Goal: Contribute content

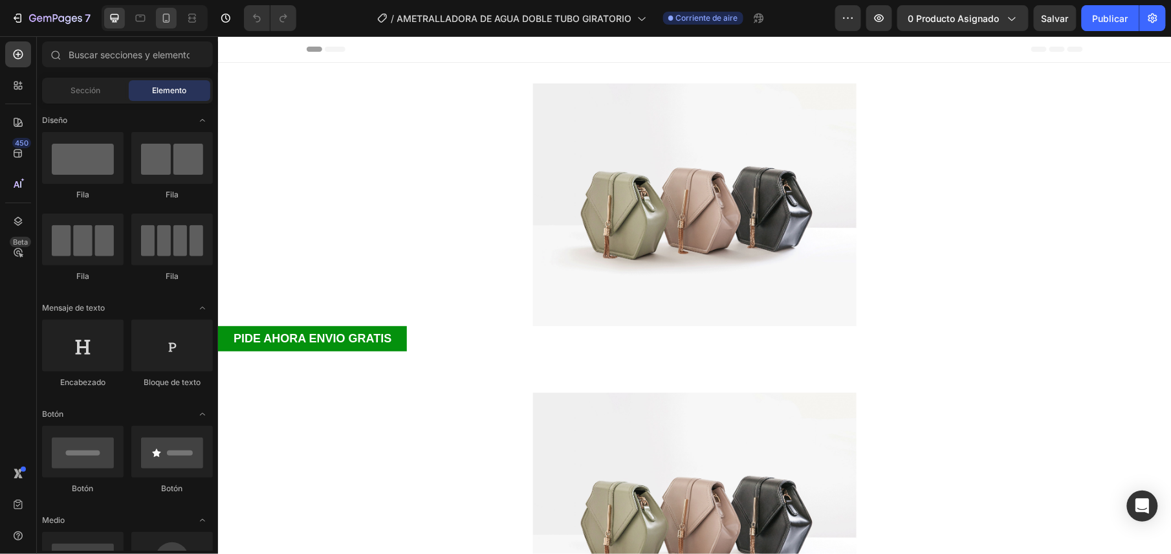
click at [181, 18] on div at bounding box center [155, 18] width 106 height 26
click at [171, 18] on icon at bounding box center [166, 18] width 13 height 13
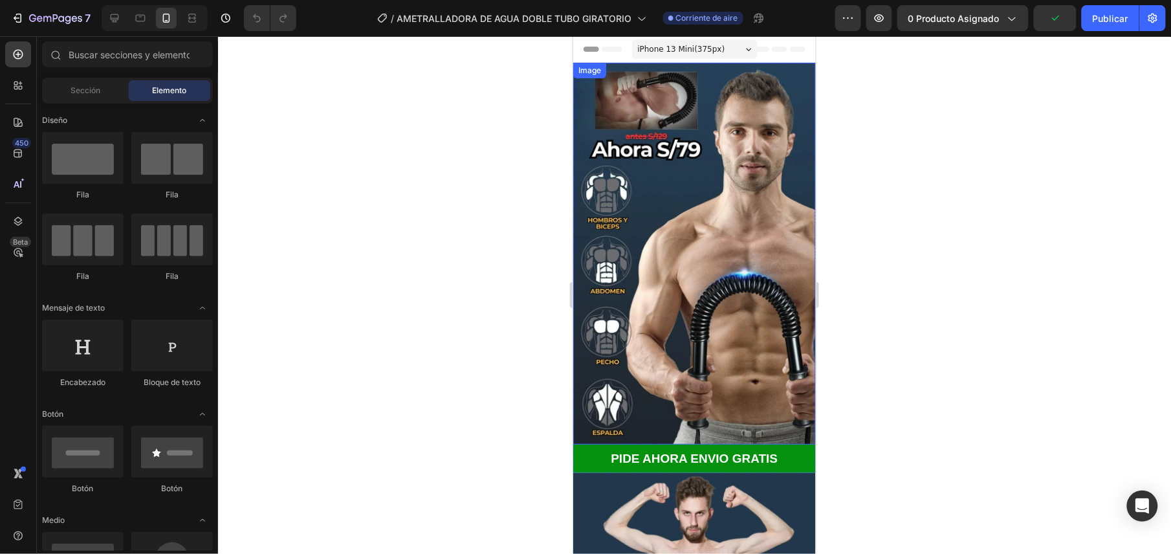
click at [655, 108] on img at bounding box center [694, 253] width 243 height 382
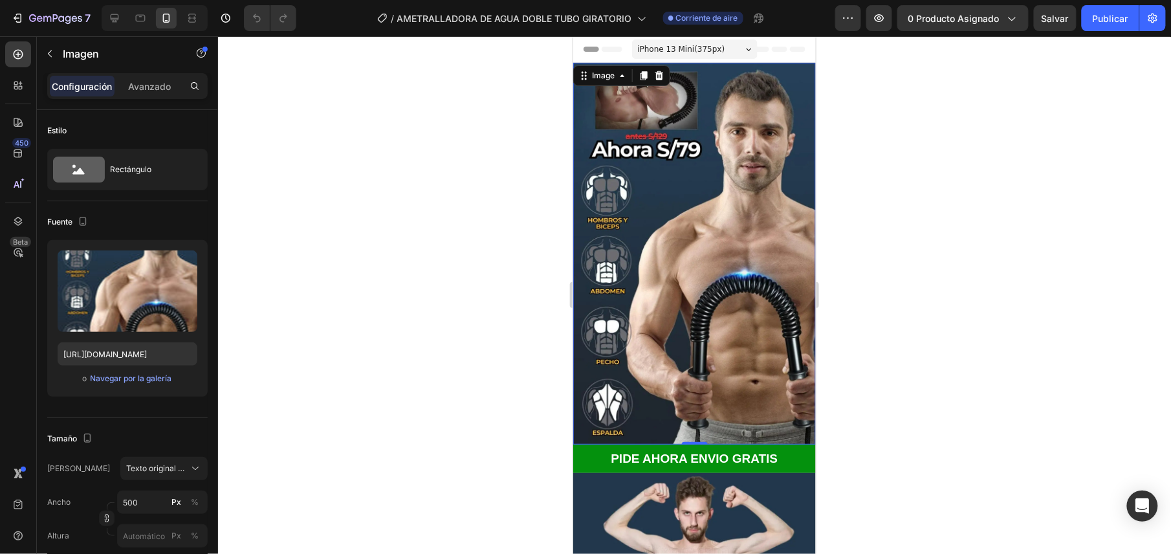
click at [690, 218] on img at bounding box center [694, 253] width 243 height 382
click at [159, 347] on input "[URL][DOMAIN_NAME]" at bounding box center [128, 353] width 140 height 23
paste input "596/9166/3459/files/gempages_548781553036034839-90b4241a-6614-4fa1-9c20-763b2f9…"
type input "[URL][DOMAIN_NAME]"
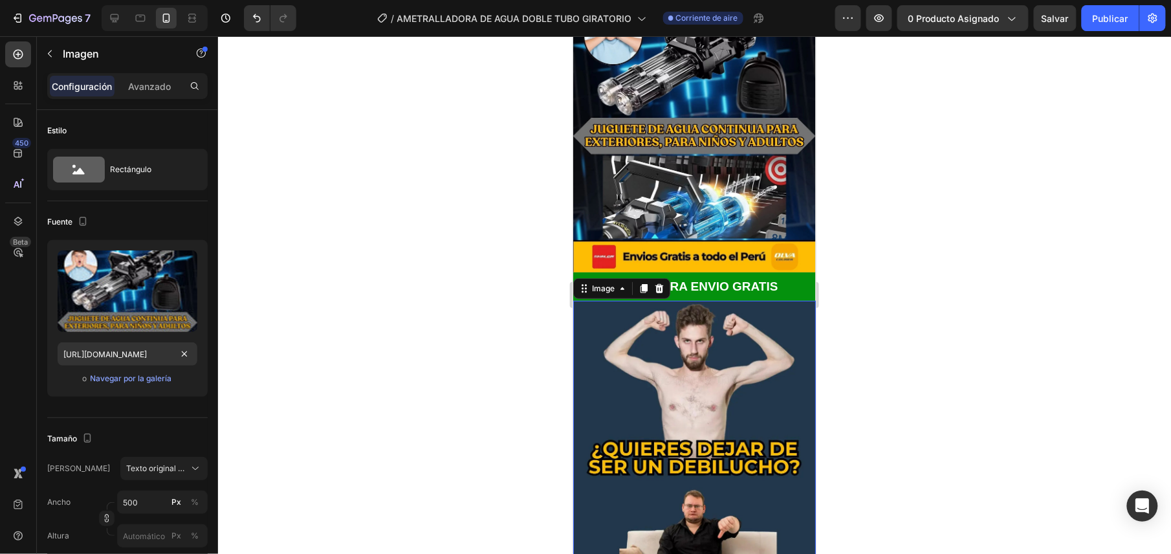
click at [716, 371] on img at bounding box center [694, 491] width 243 height 382
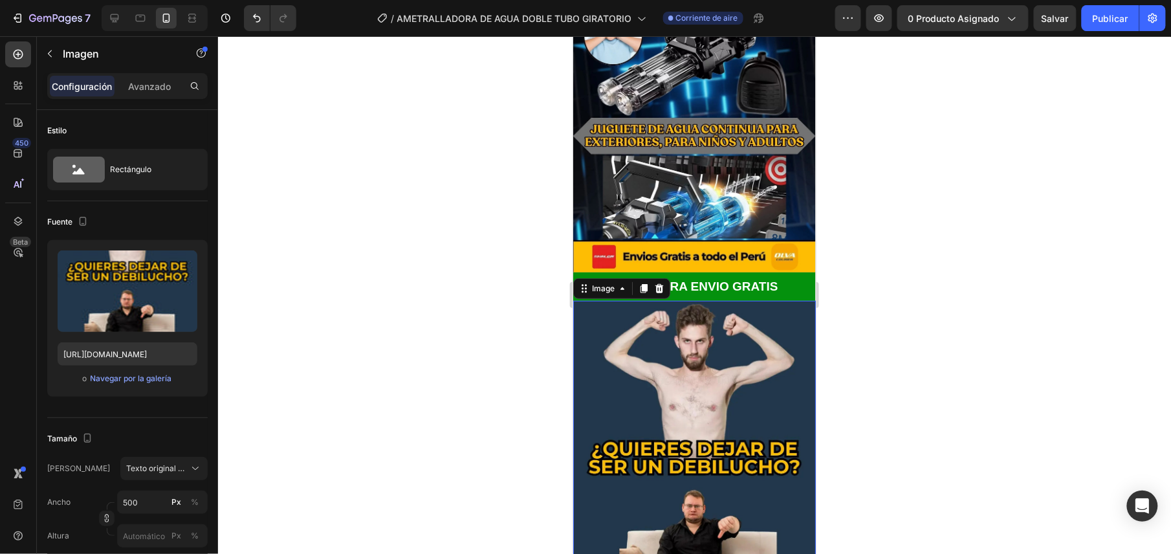
scroll to position [345, 0]
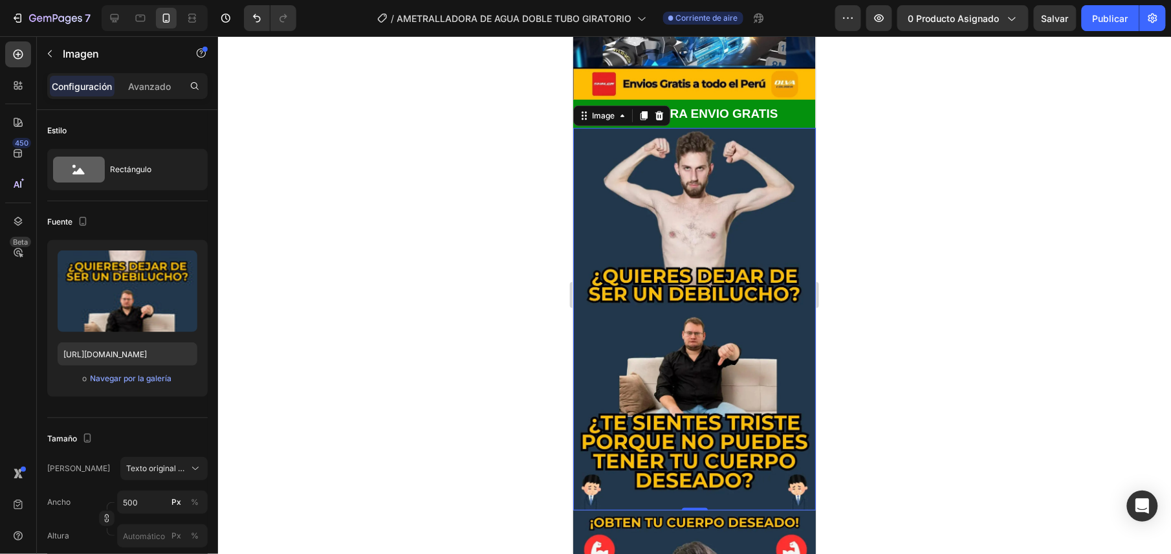
click at [630, 218] on img at bounding box center [694, 318] width 243 height 382
click at [115, 352] on input "[URL][DOMAIN_NAME]" at bounding box center [128, 353] width 140 height 23
paste input "596/9166/3459/files/gempages_548781553036034839-cfa09db5-966e-4bc5-9ee5-87f85ef…"
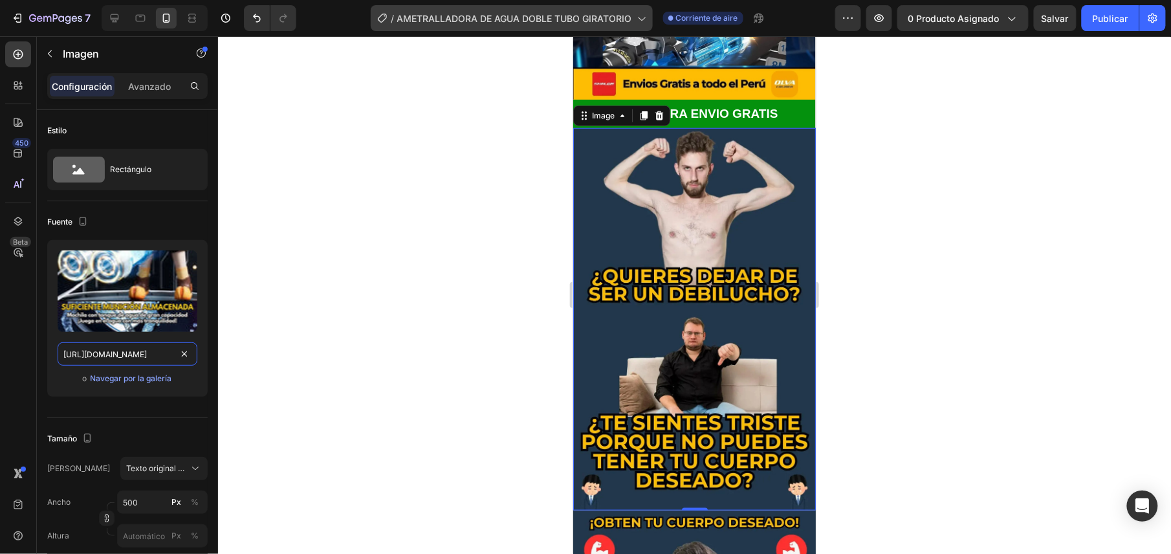
type input "[URL][DOMAIN_NAME]"
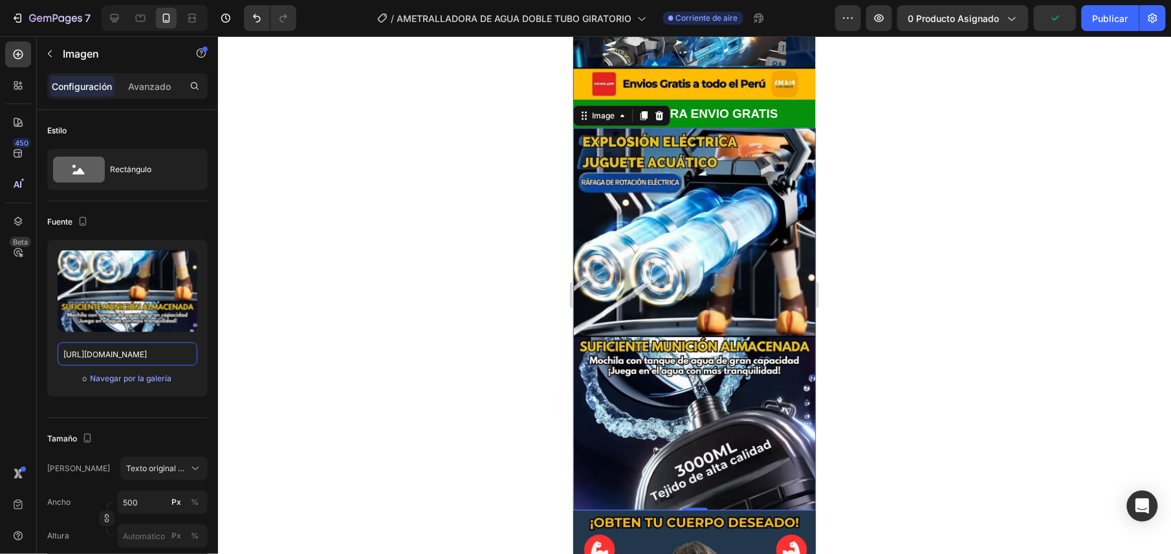
scroll to position [690, 0]
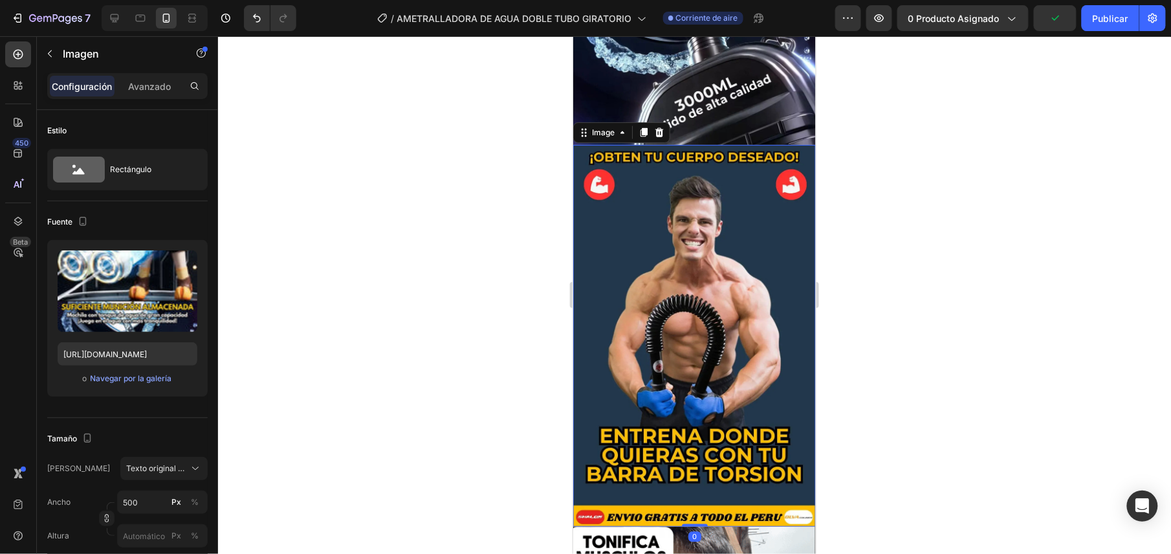
click at [643, 303] on img at bounding box center [694, 335] width 243 height 382
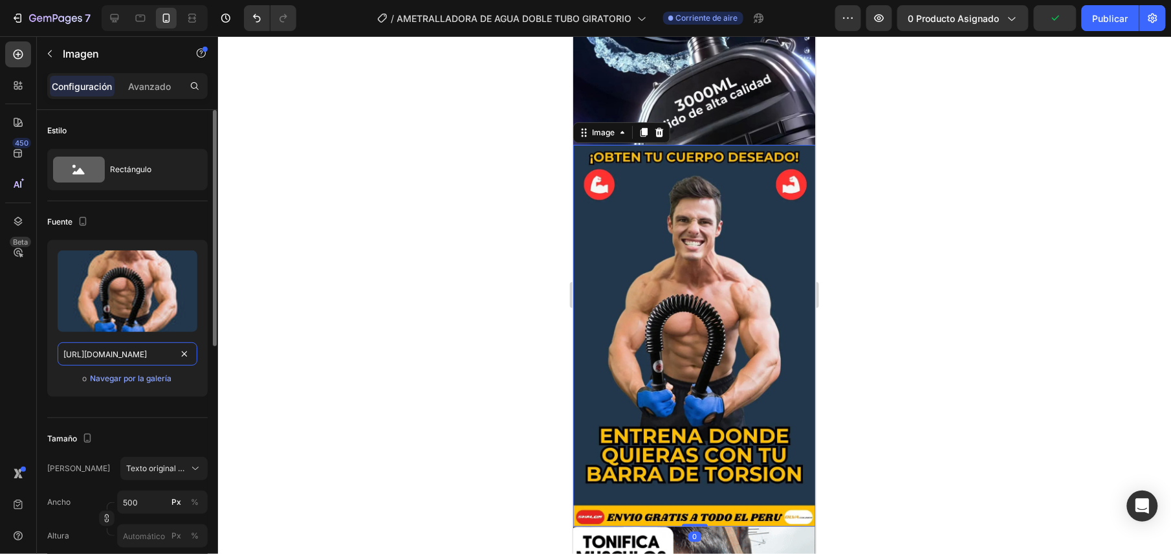
click at [105, 350] on input "[URL][DOMAIN_NAME]" at bounding box center [128, 353] width 140 height 23
paste input "596/9166/3459/files/gempages_548781553036034839-c78821df-333d-4ecf-8694-065b62c…"
type input "[URL][DOMAIN_NAME]"
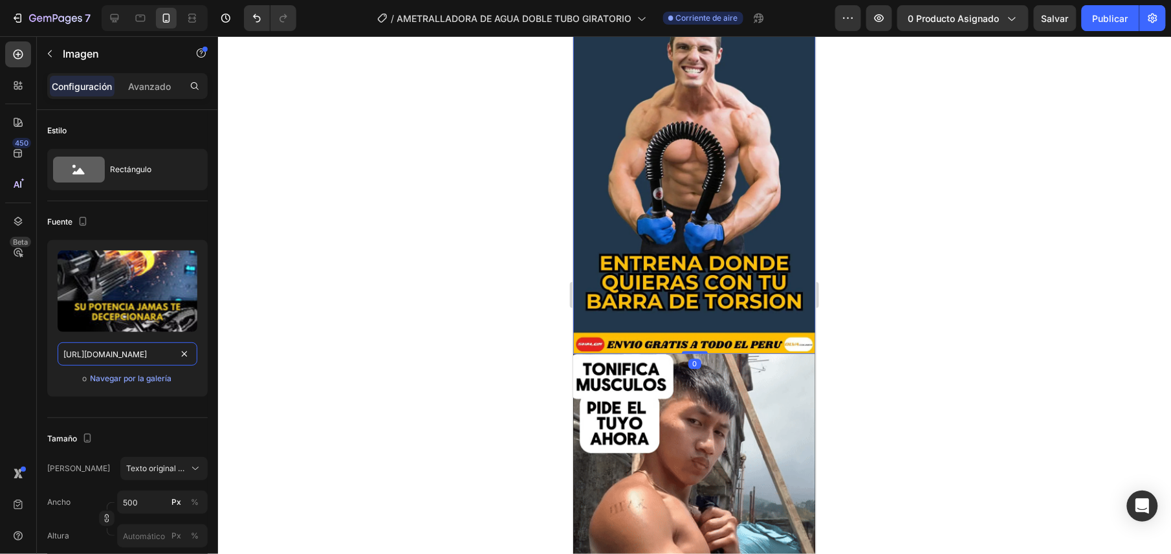
scroll to position [1035, 0]
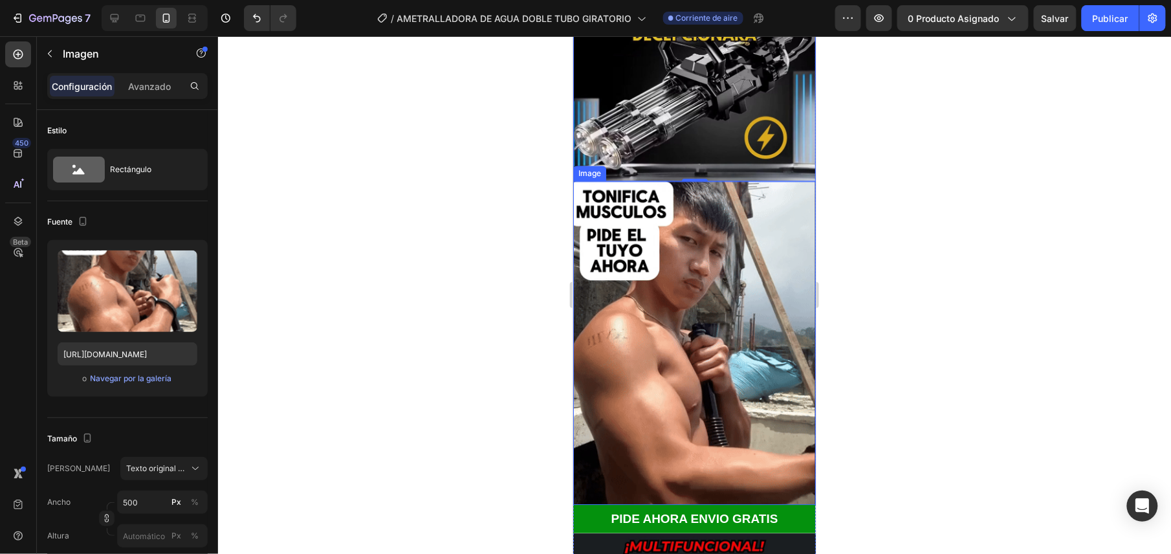
click at [676, 310] on img at bounding box center [694, 343] width 243 height 324
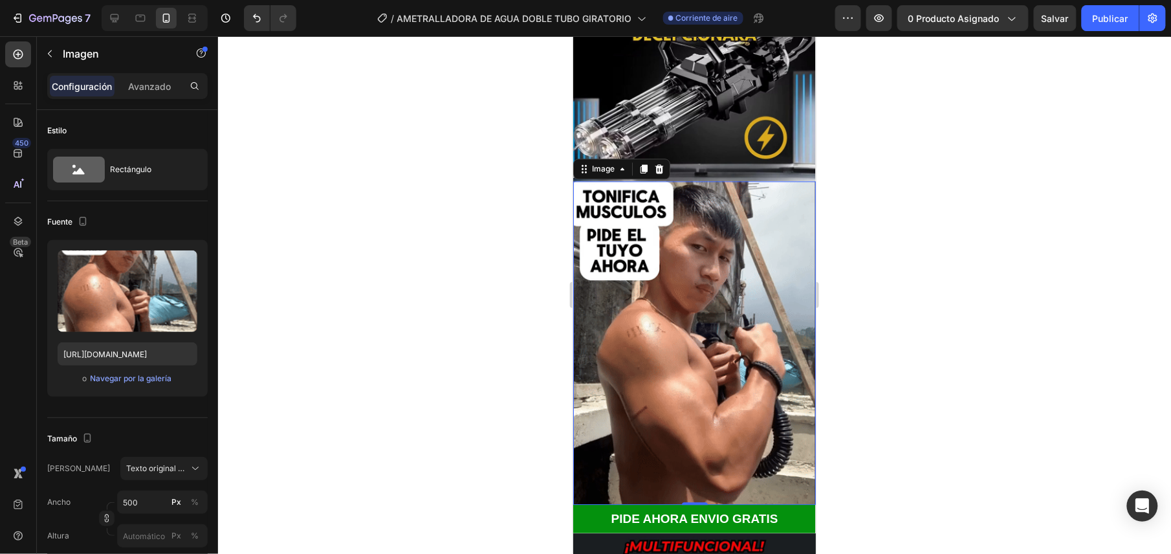
click at [639, 311] on img at bounding box center [694, 343] width 243 height 324
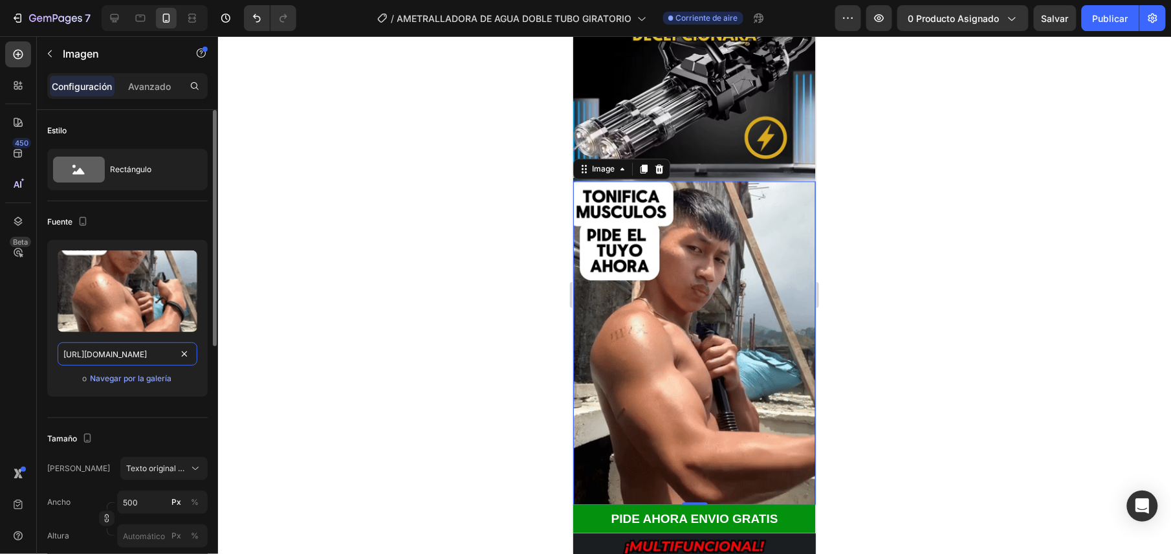
click at [171, 358] on input "[URL][DOMAIN_NAME]" at bounding box center [128, 353] width 140 height 23
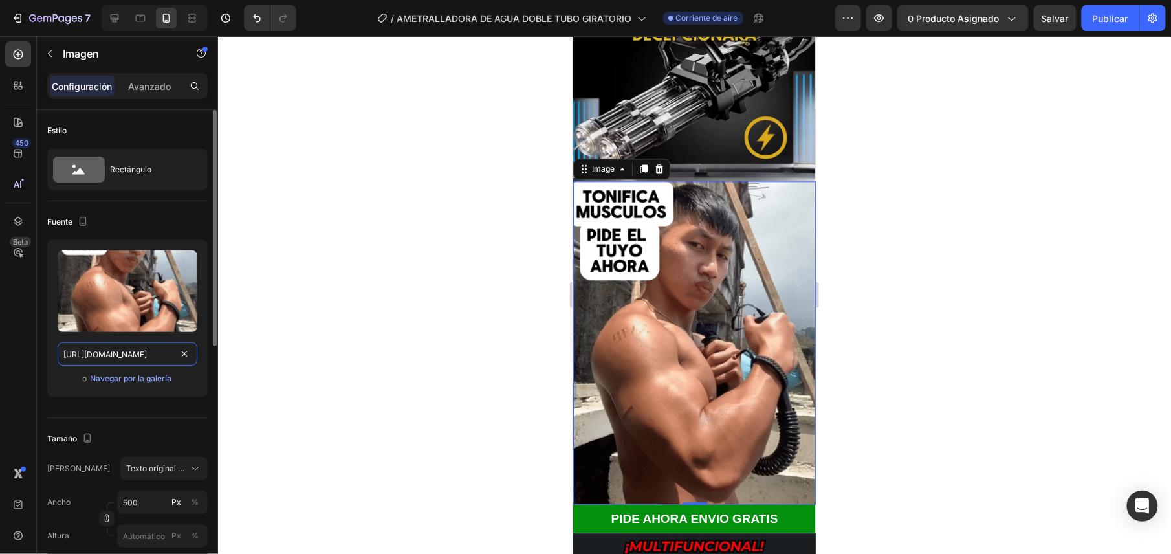
paste input "[DOMAIN_NAME][URL]"
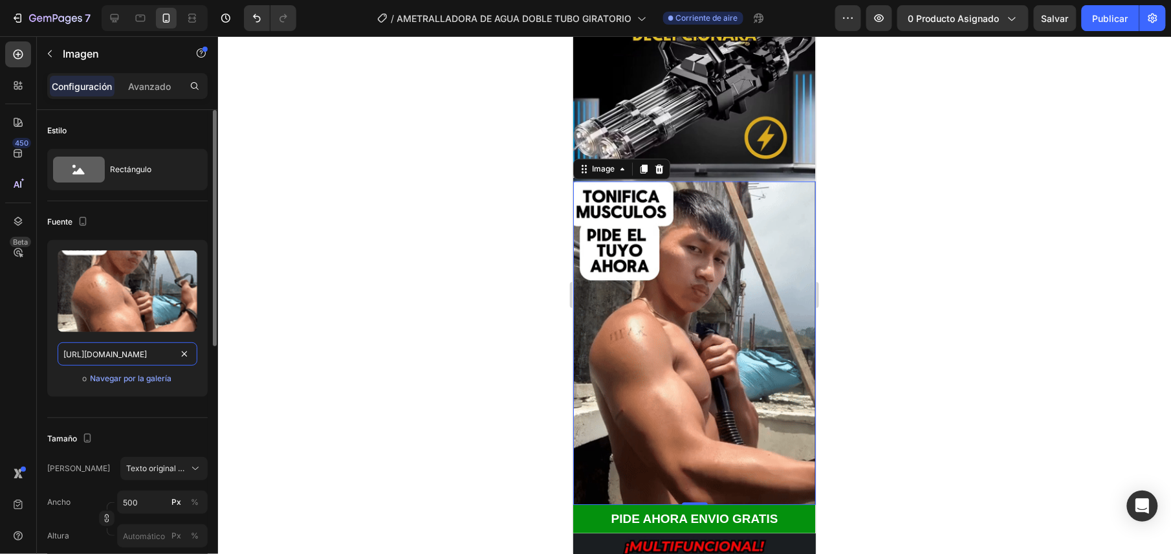
type input "[URL][DOMAIN_NAME]"
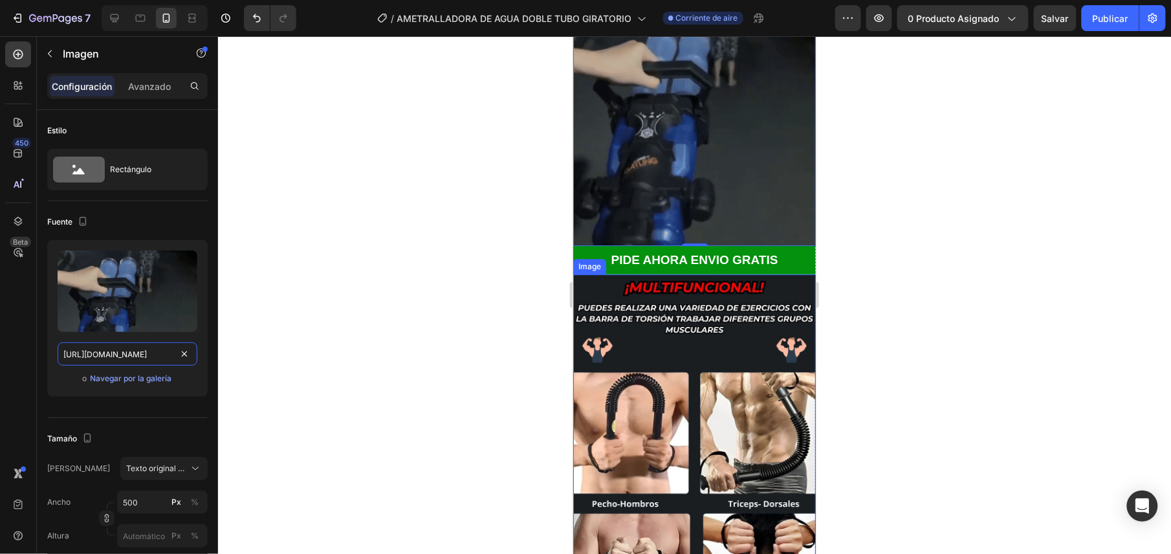
scroll to position [1380, 0]
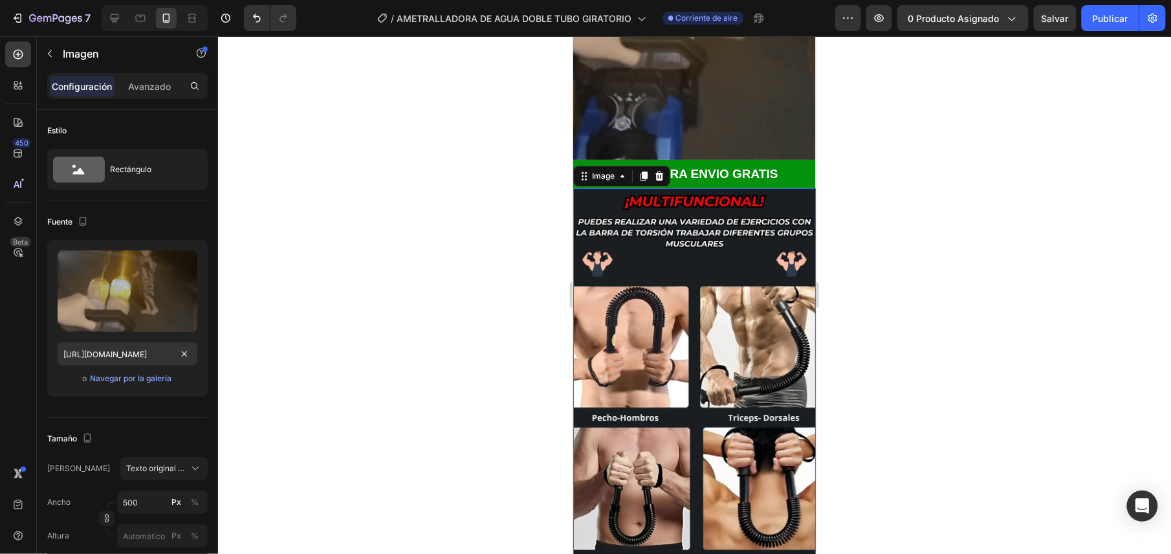
click at [681, 370] on img at bounding box center [694, 379] width 243 height 382
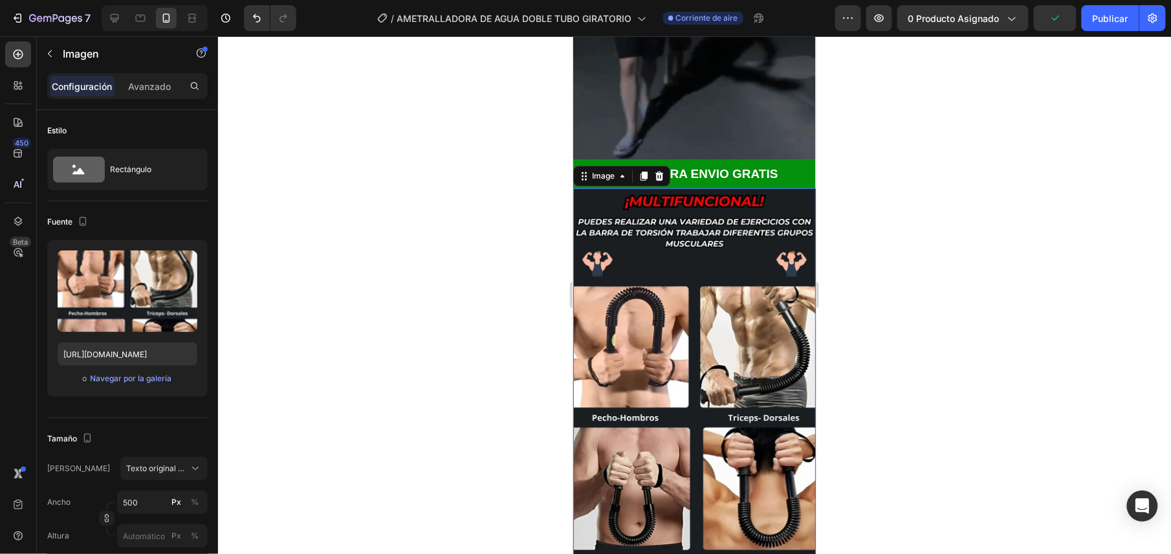
click at [624, 329] on img at bounding box center [694, 379] width 243 height 382
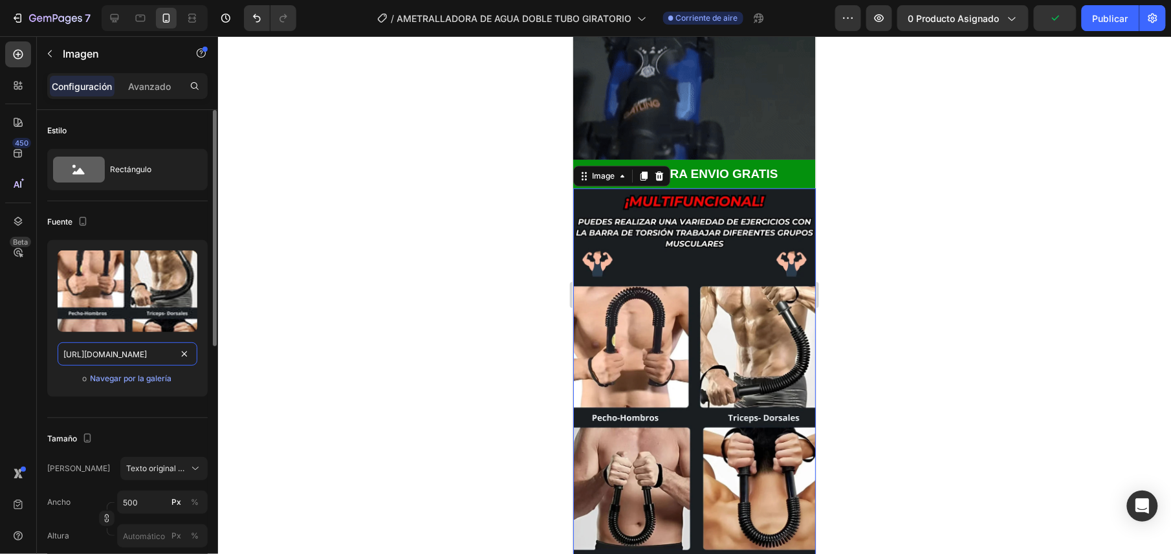
click at [159, 355] on input "[URL][DOMAIN_NAME]" at bounding box center [128, 353] width 140 height 23
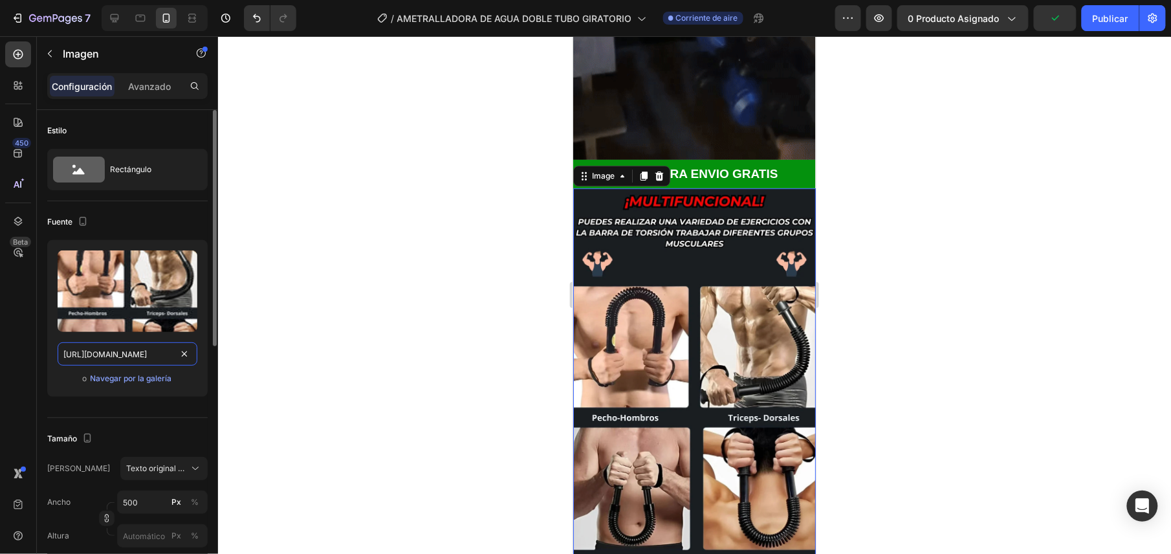
paste input "596/9166/3459/files/gempages_548781553036034839-f8aa03af-8364-426b-a4e6-24ceab5…"
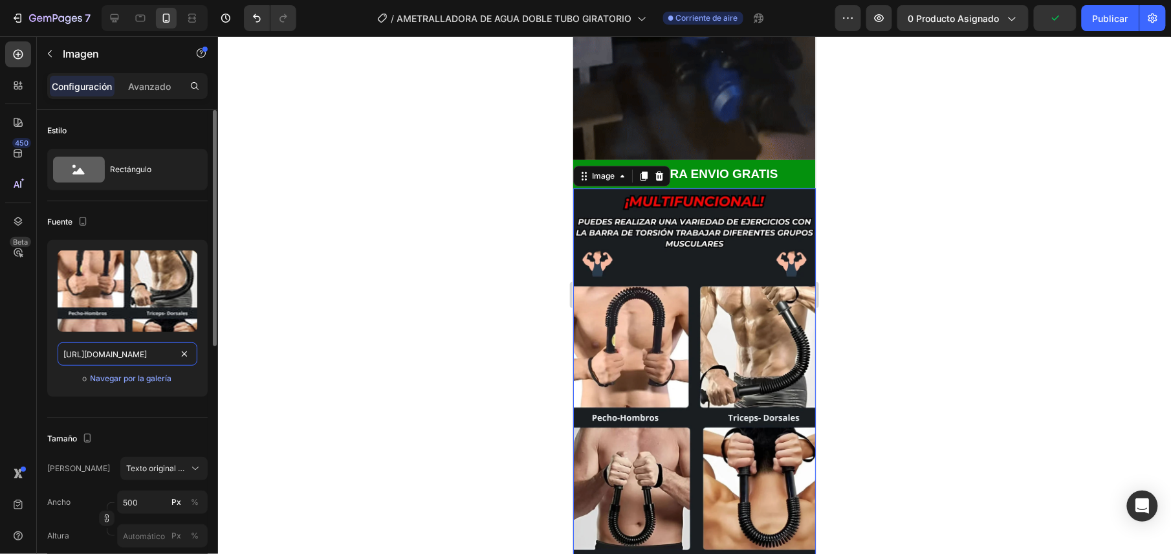
type input "[URL][DOMAIN_NAME]"
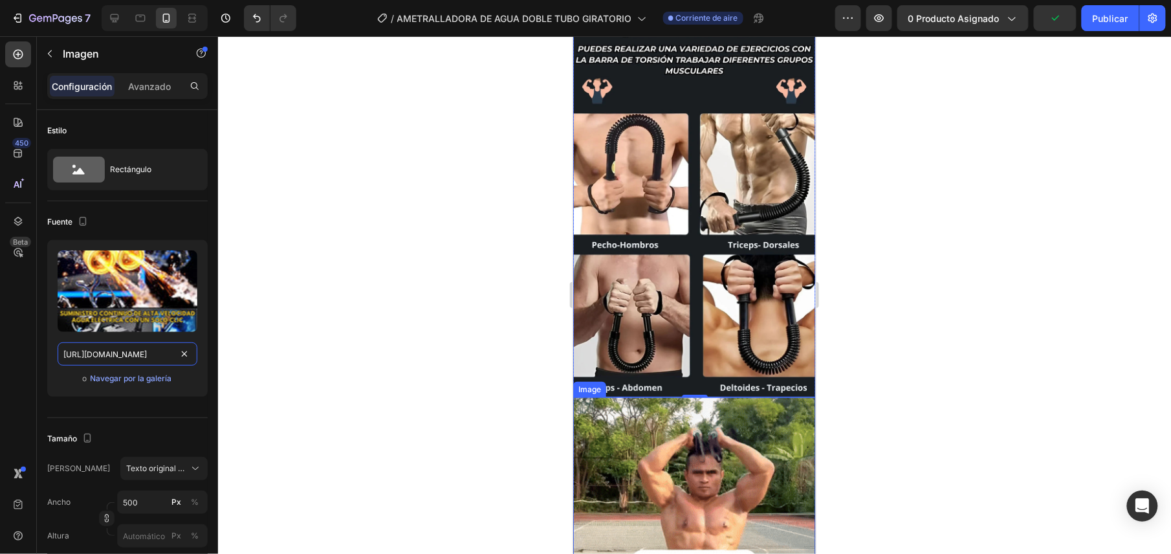
scroll to position [1725, 0]
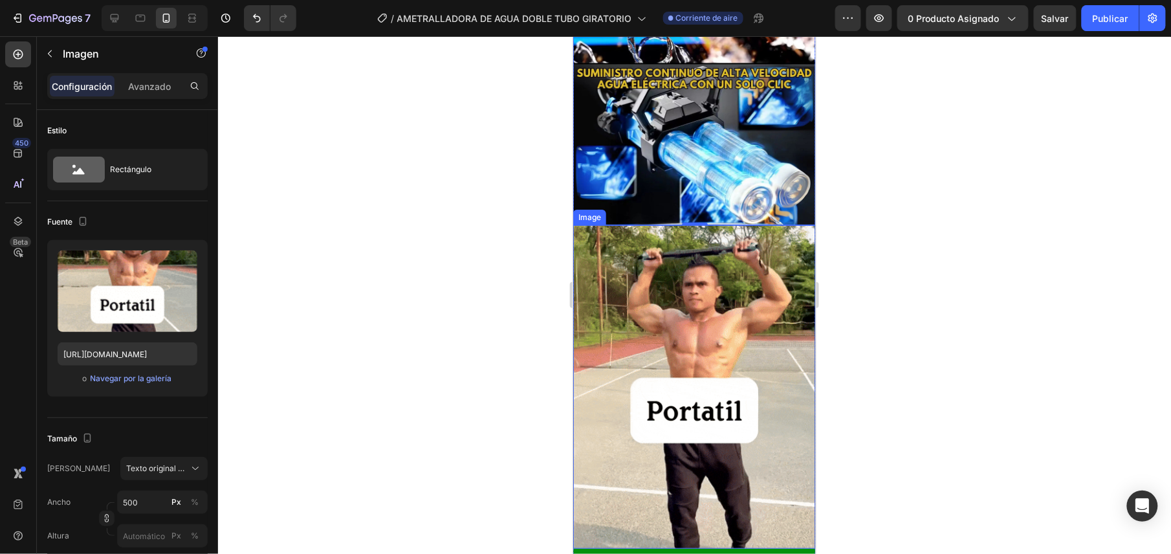
click at [687, 271] on img at bounding box center [694, 387] width 243 height 324
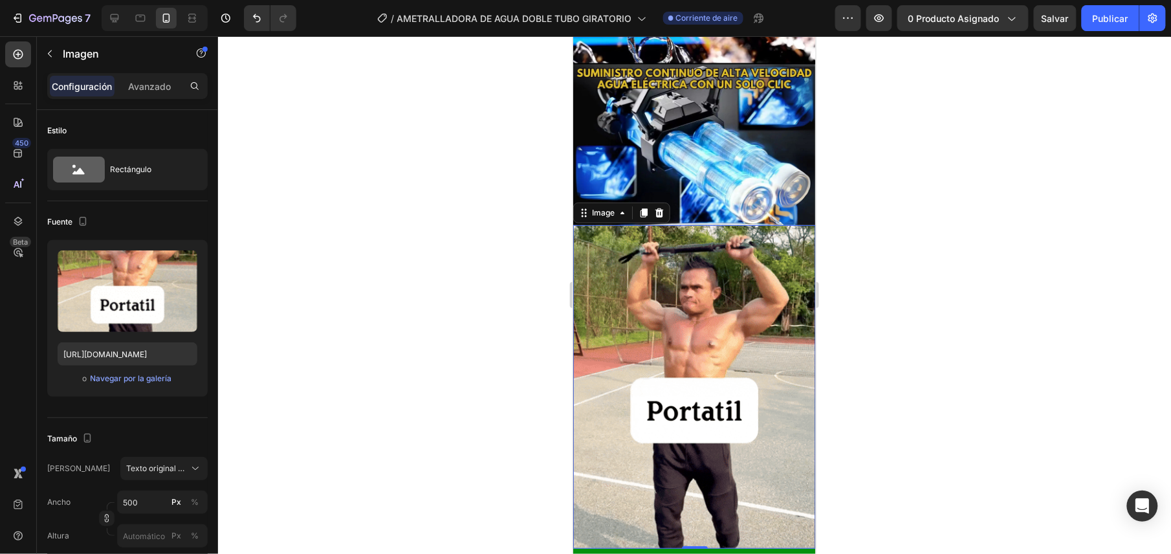
click at [641, 315] on img at bounding box center [694, 387] width 243 height 324
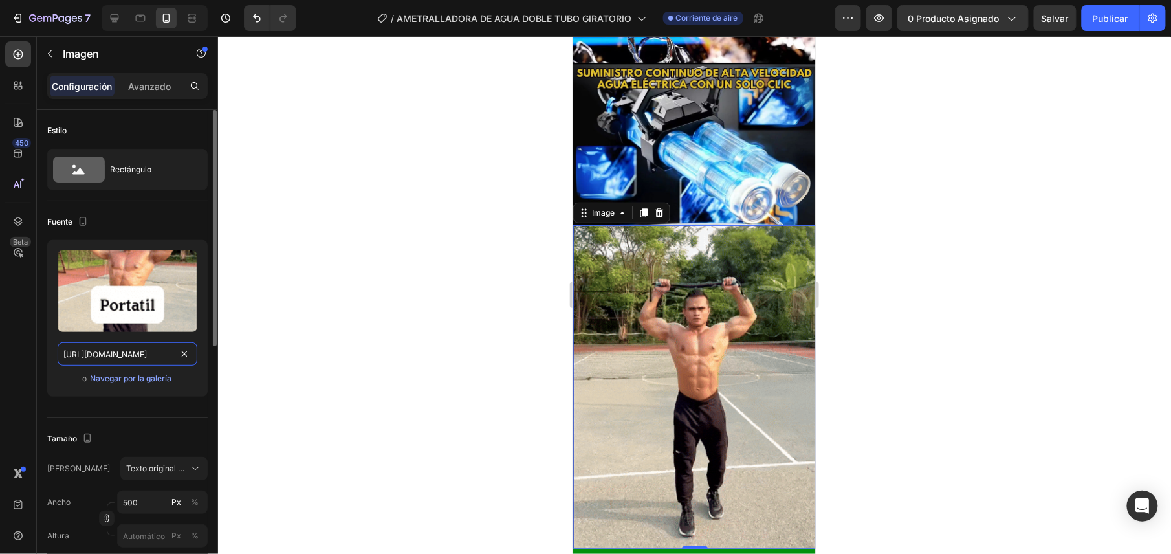
drag, startPoint x: 133, startPoint y: 346, endPoint x: 140, endPoint y: 350, distance: 8.4
click at [136, 347] on input "[URL][DOMAIN_NAME]" at bounding box center [128, 353] width 140 height 23
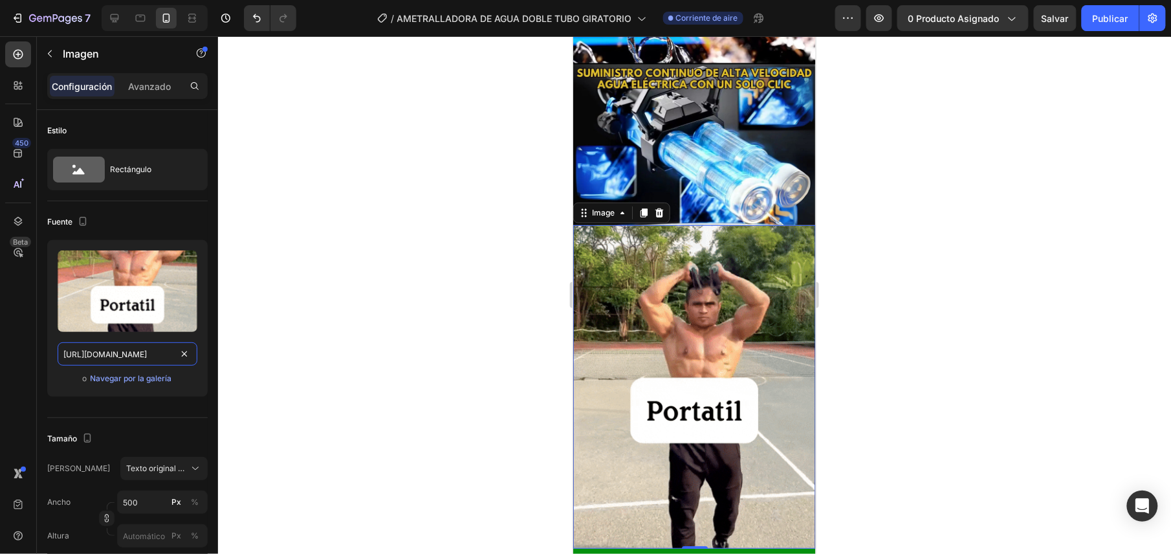
paste input "[DOMAIN_NAME][URL]"
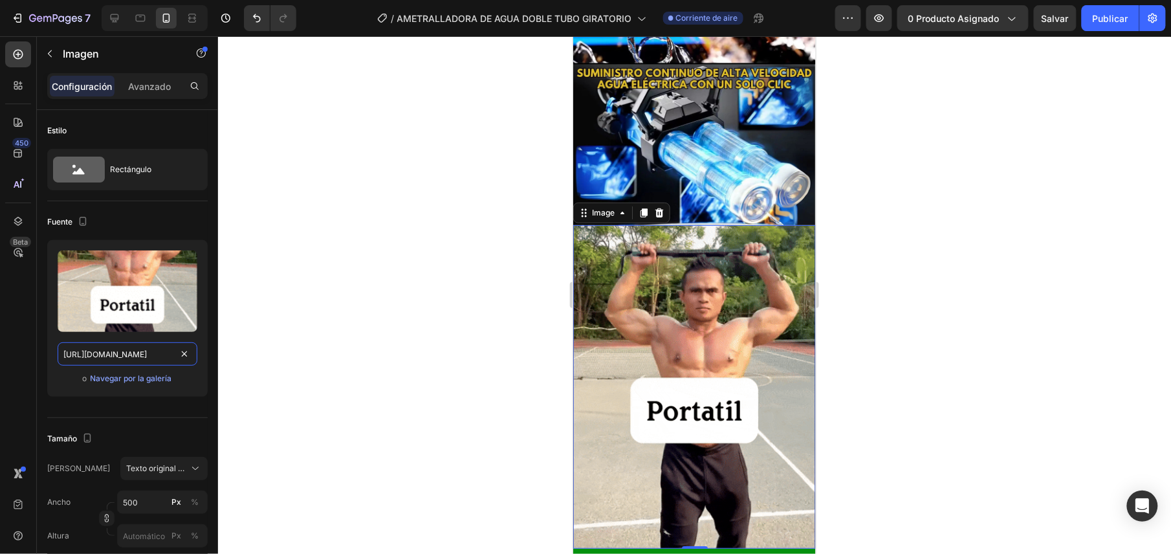
type input "[URL][DOMAIN_NAME]"
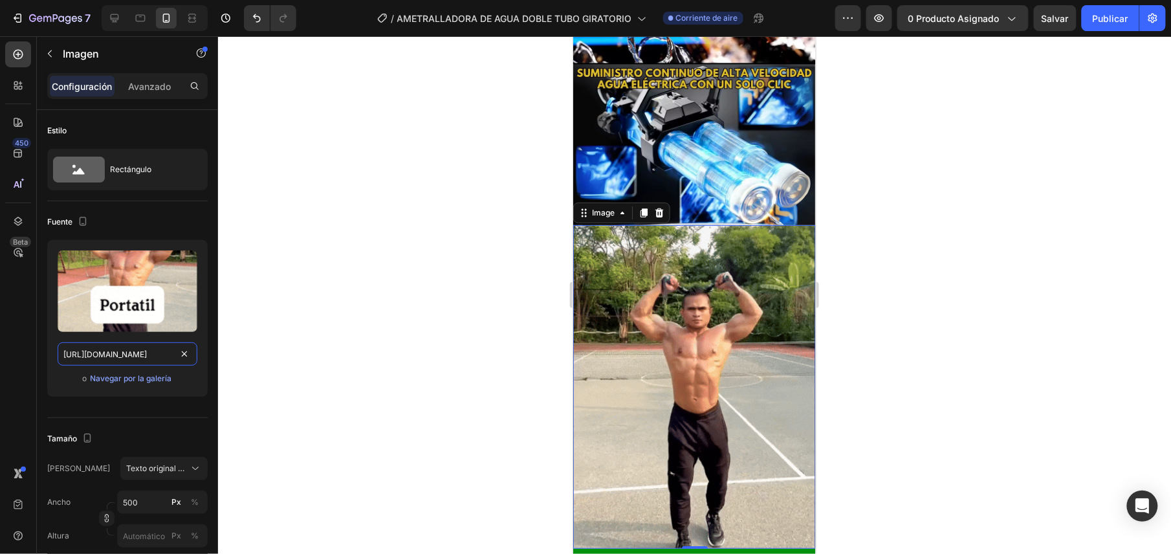
scroll to position [0, 659]
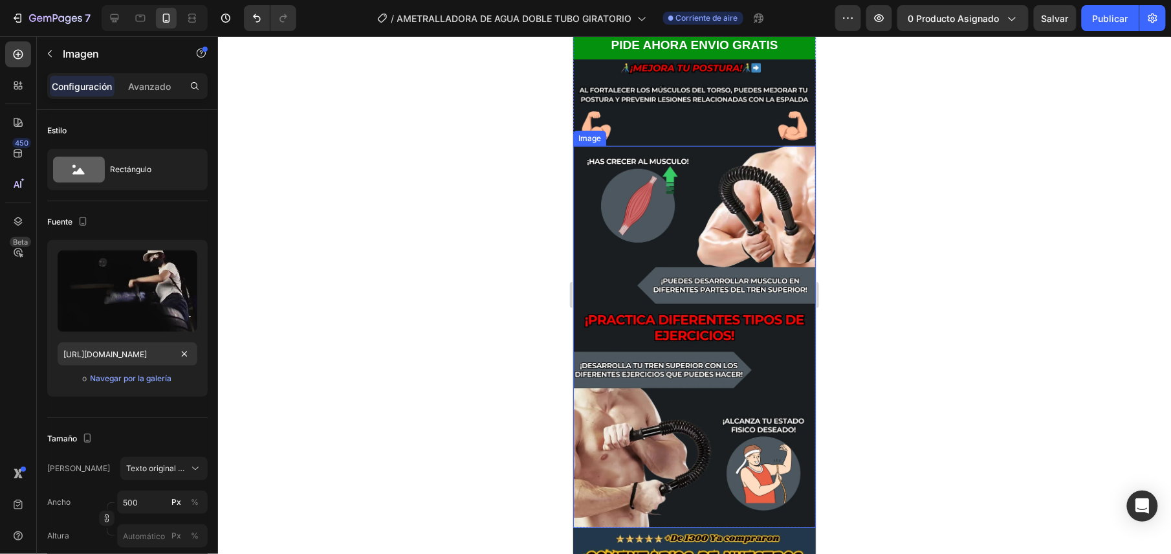
click at [684, 165] on img at bounding box center [694, 337] width 243 height 382
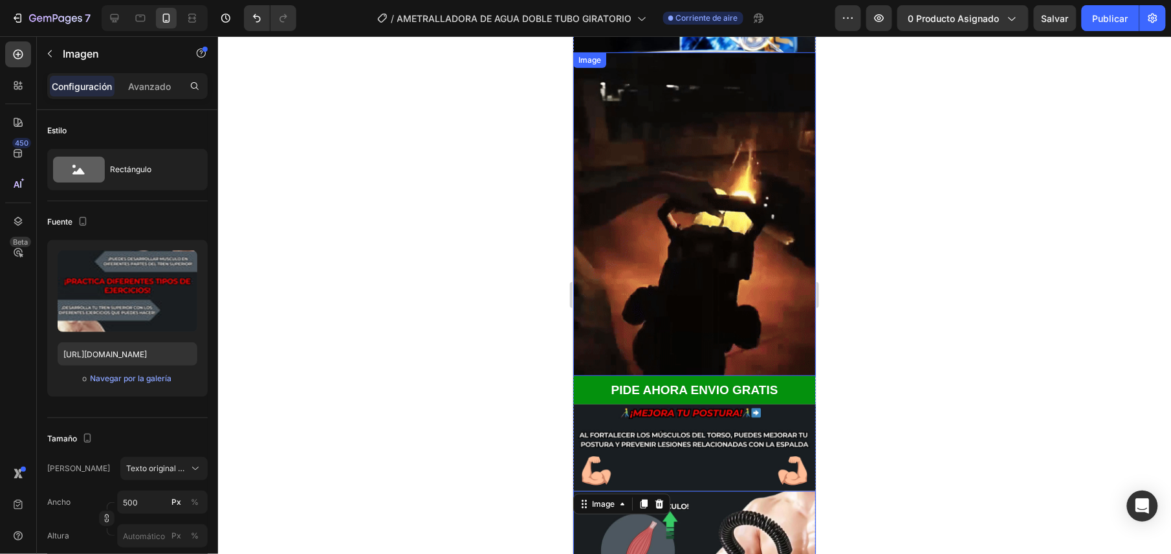
scroll to position [2071, 0]
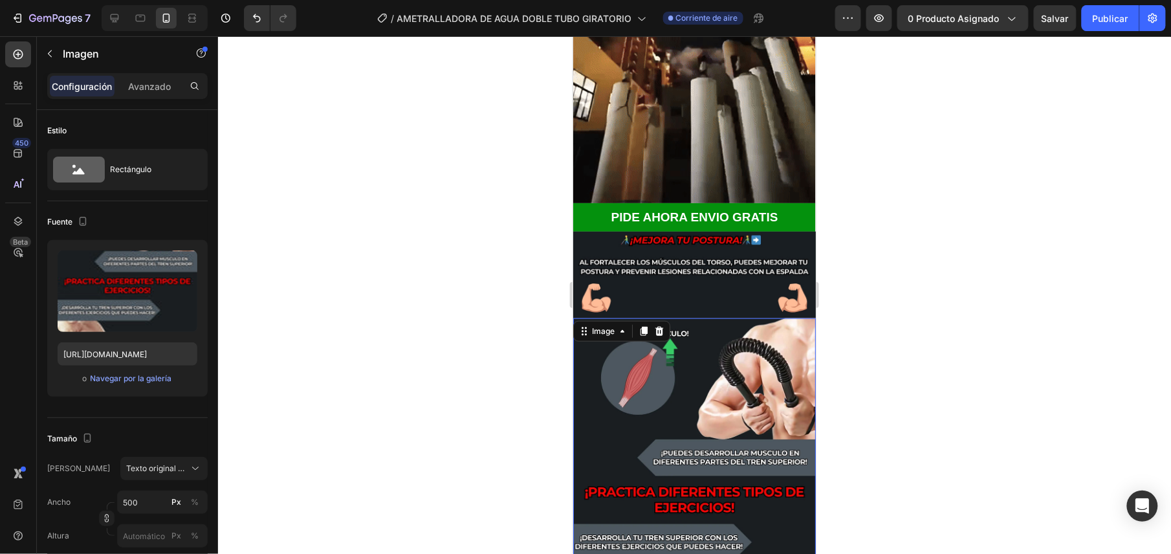
click at [702, 318] on img at bounding box center [694, 509] width 243 height 382
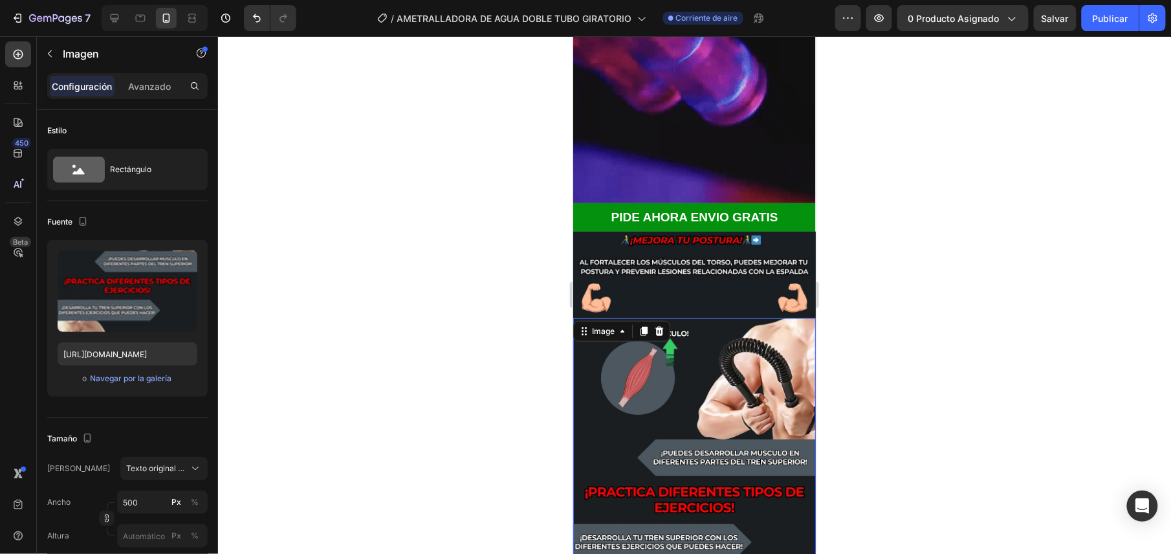
click at [666, 342] on img at bounding box center [694, 509] width 243 height 382
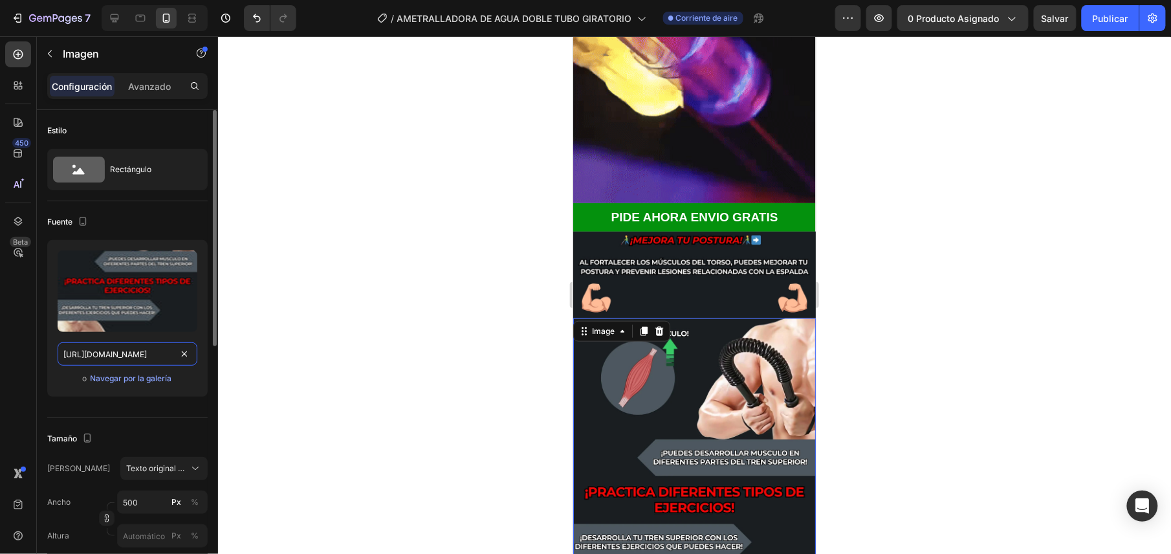
click at [141, 352] on input "[URL][DOMAIN_NAME]" at bounding box center [128, 353] width 140 height 23
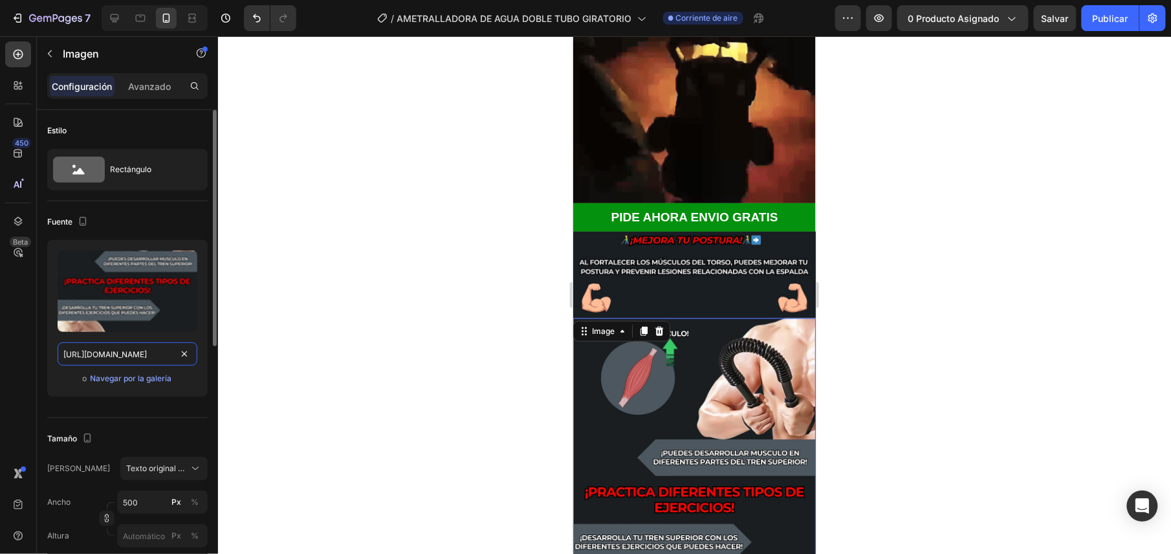
paste input "596/9166/3459/files/gempages_548781553036034839-2d5869dc-6b3d-4b9e-9127-bab2489…"
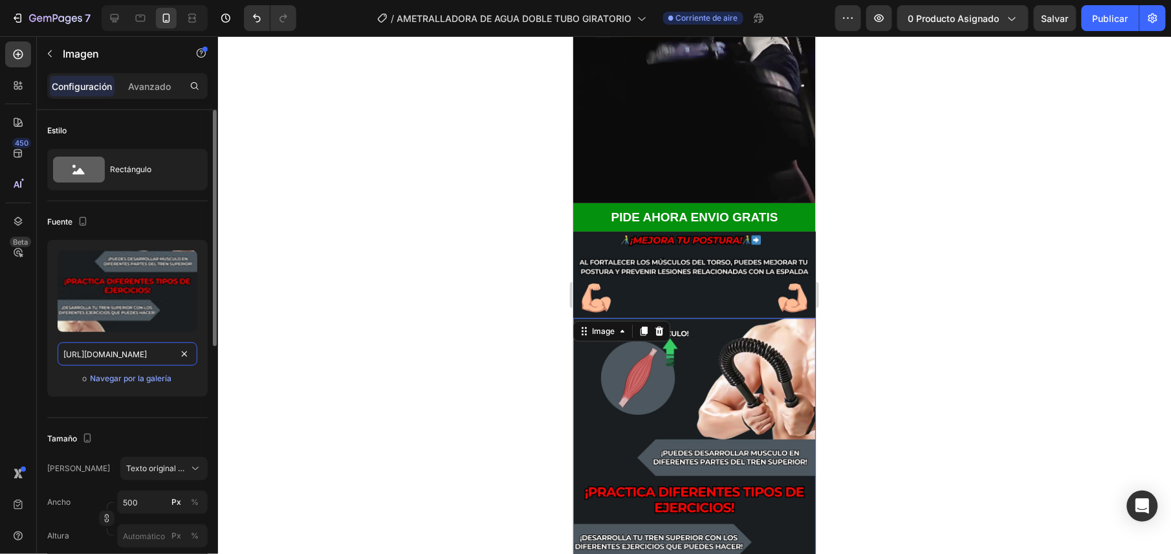
type input "[URL][DOMAIN_NAME]"
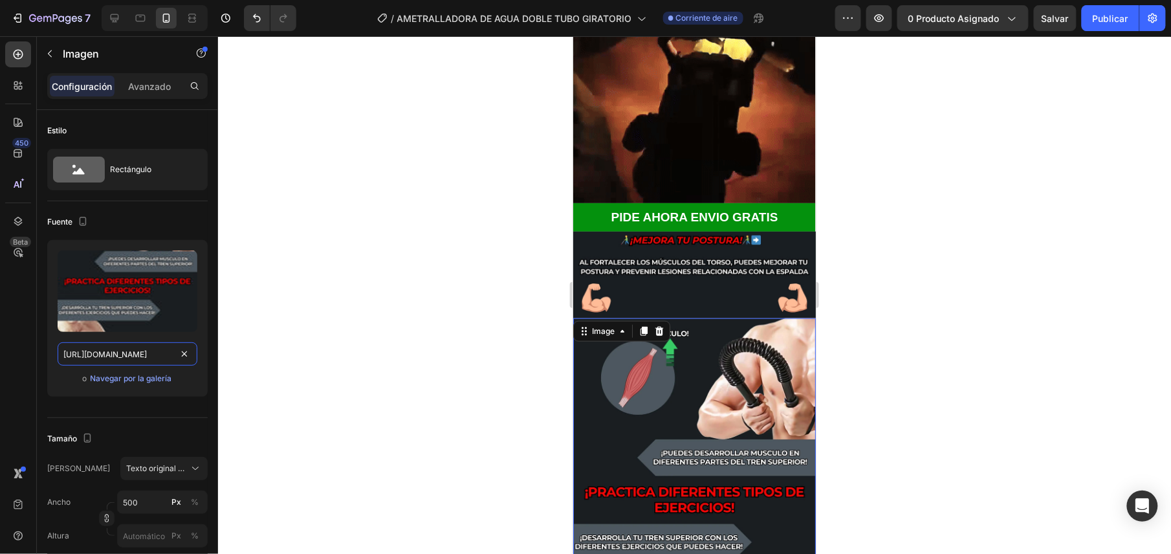
scroll to position [0, 412]
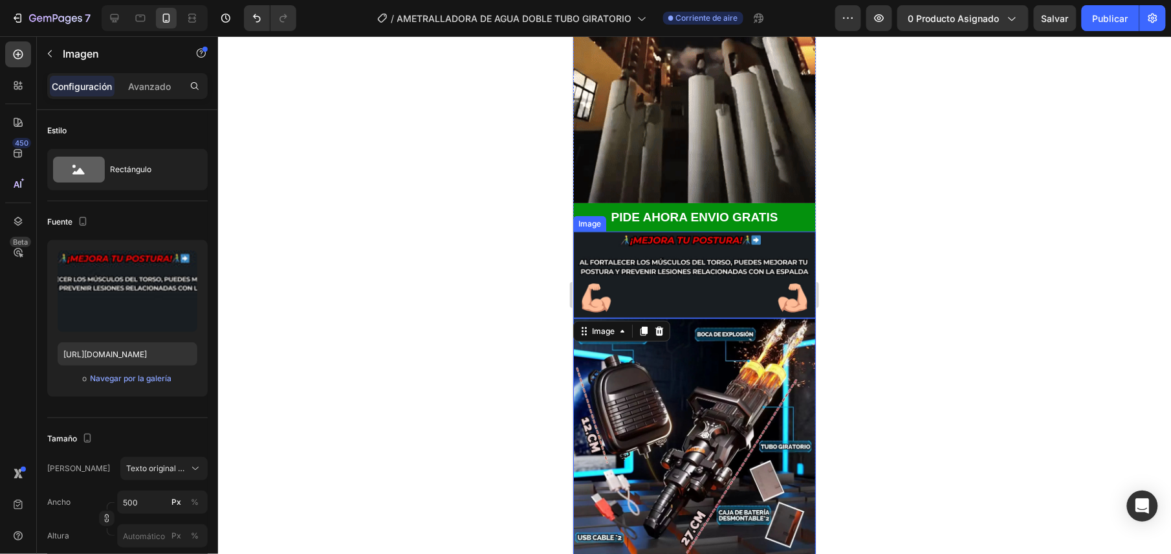
click at [790, 231] on img at bounding box center [694, 274] width 243 height 87
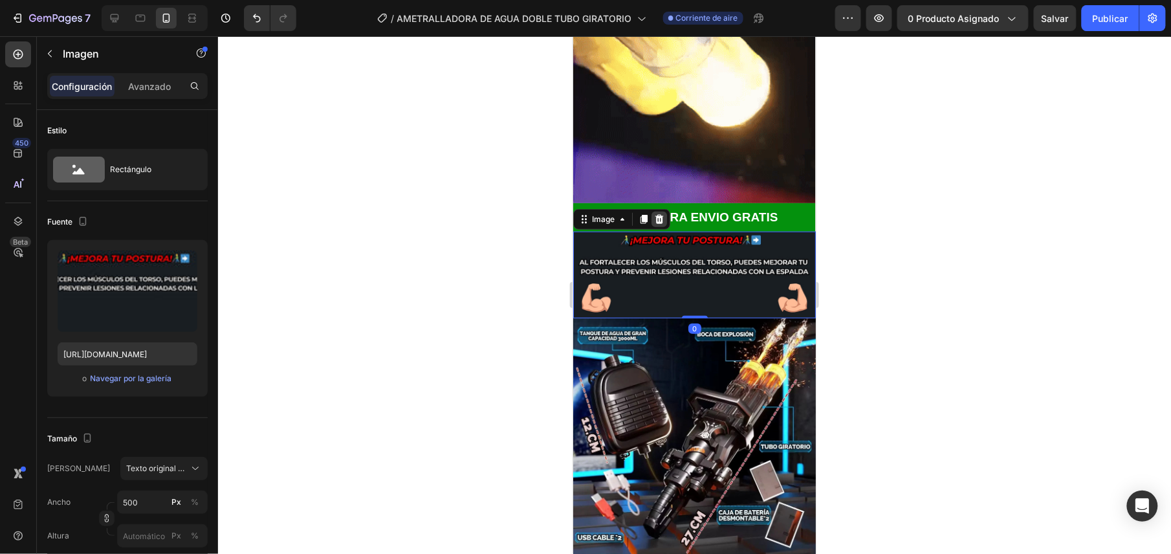
click at [659, 214] on icon at bounding box center [659, 218] width 8 height 9
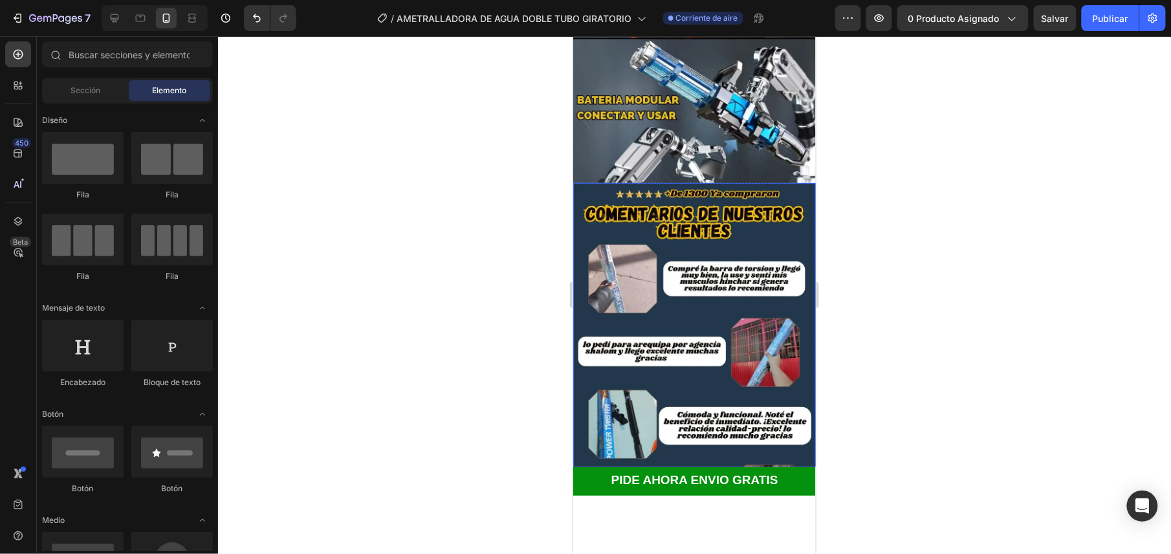
click at [723, 223] on img at bounding box center [694, 373] width 243 height 382
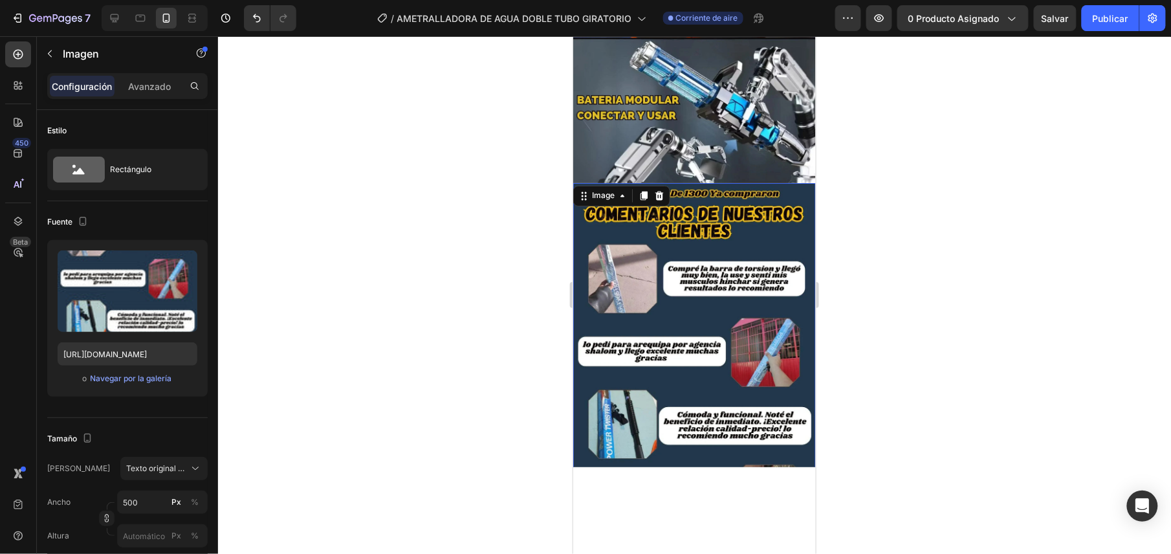
scroll to position [2243, 0]
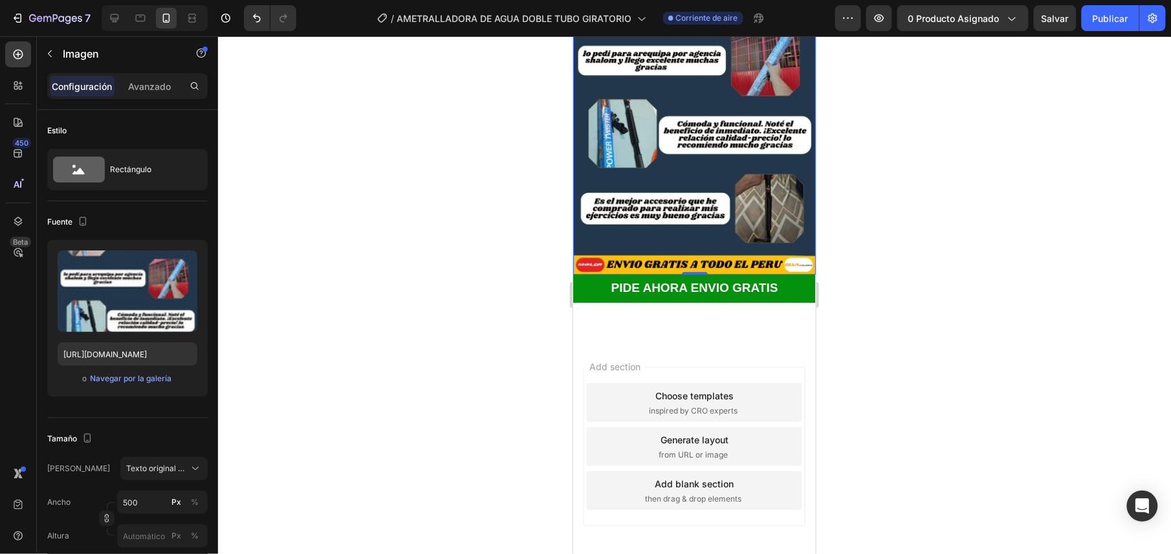
click at [666, 175] on img at bounding box center [694, 82] width 243 height 382
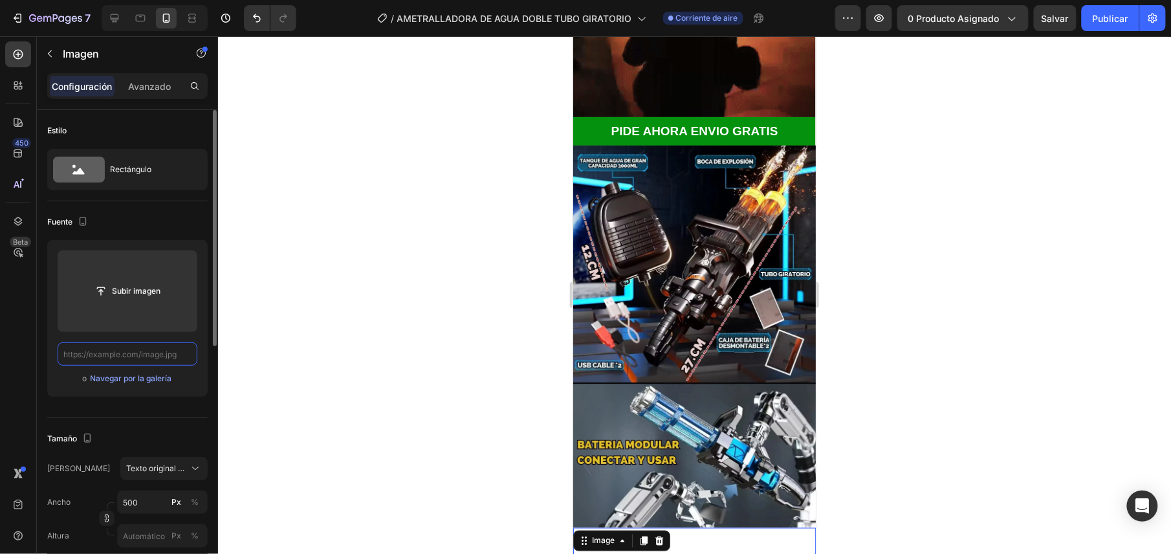
scroll to position [0, 0]
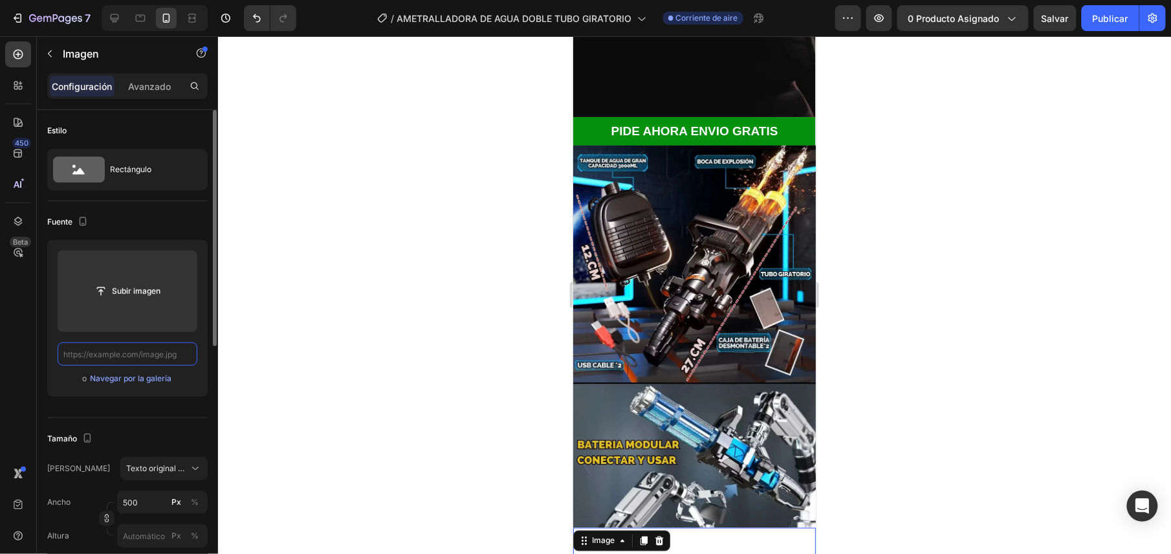
click at [190, 358] on input "text" at bounding box center [128, 353] width 140 height 23
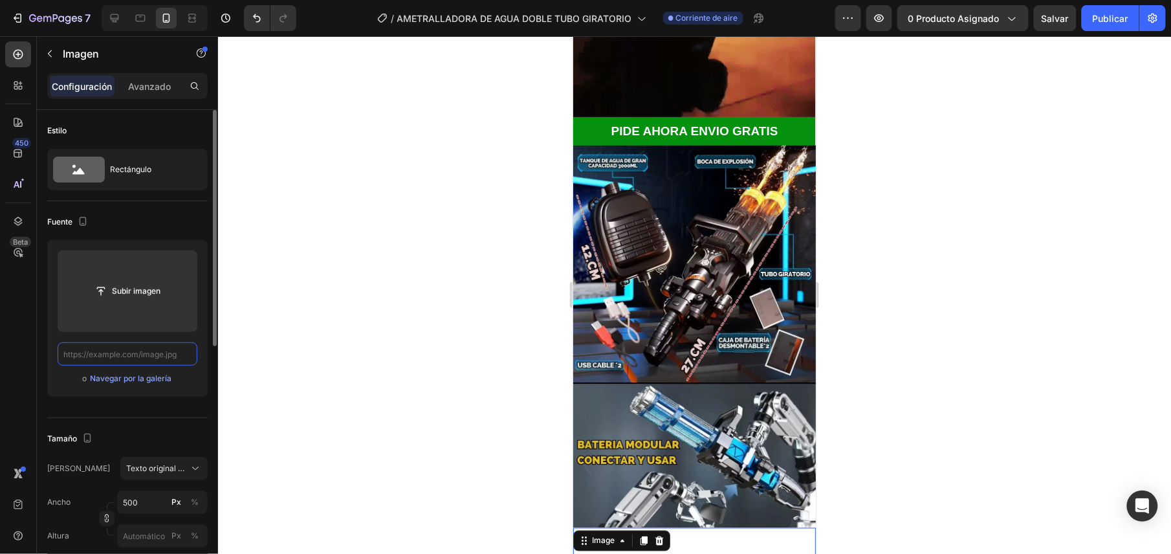
paste input "[URL][DOMAIN_NAME]"
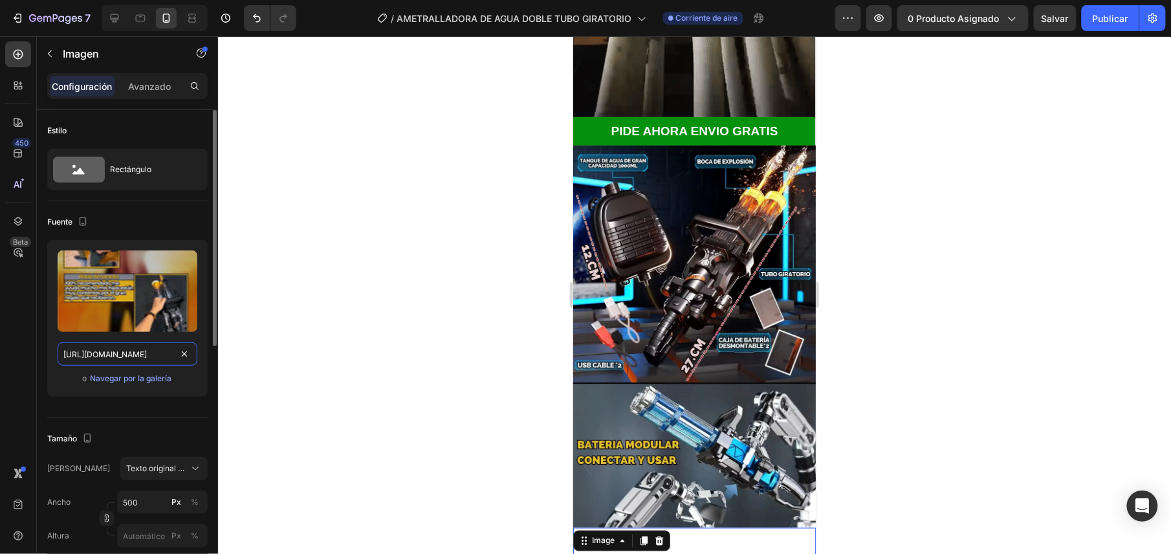
scroll to position [0, 413]
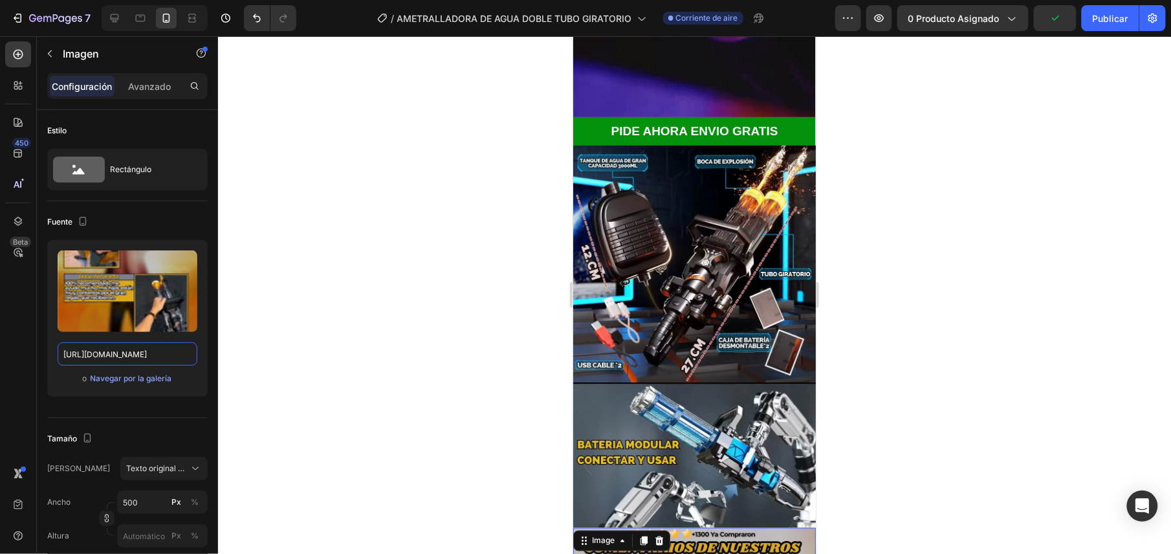
type input "[URL][DOMAIN_NAME]"
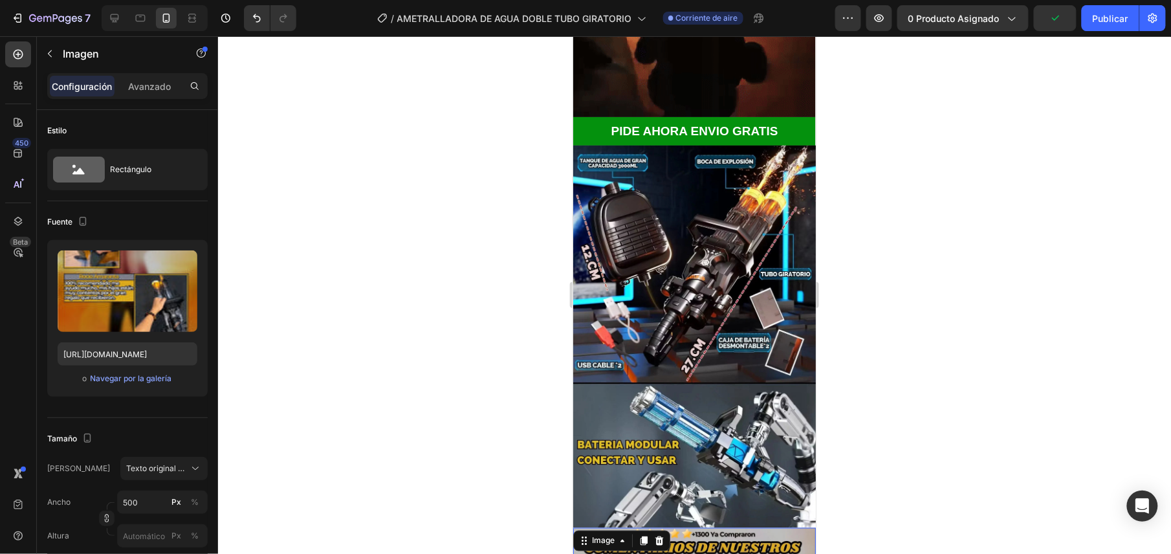
click at [905, 298] on div at bounding box center [694, 295] width 953 height 518
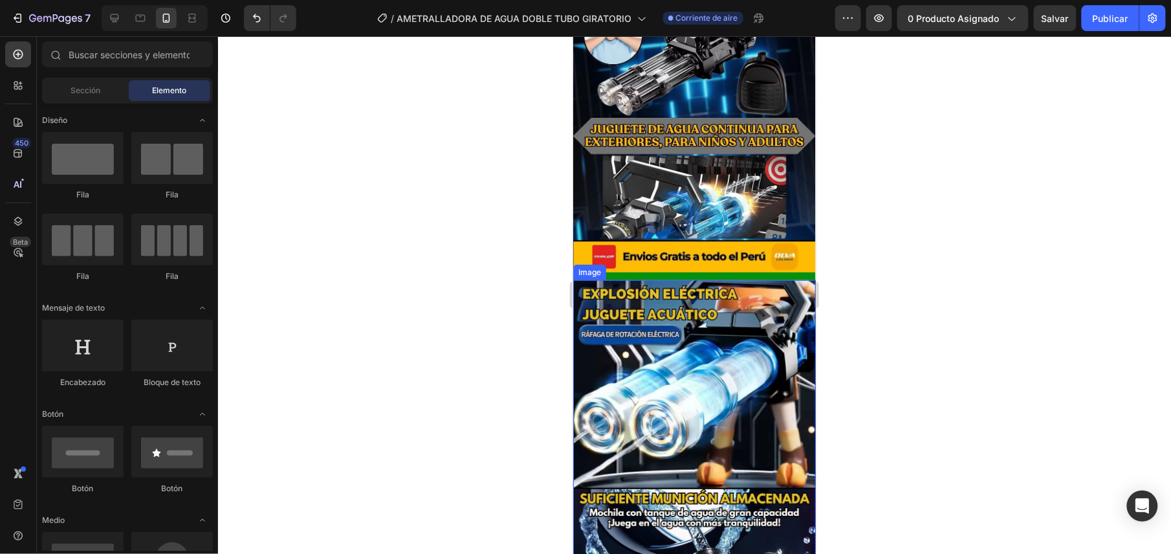
scroll to position [0, 0]
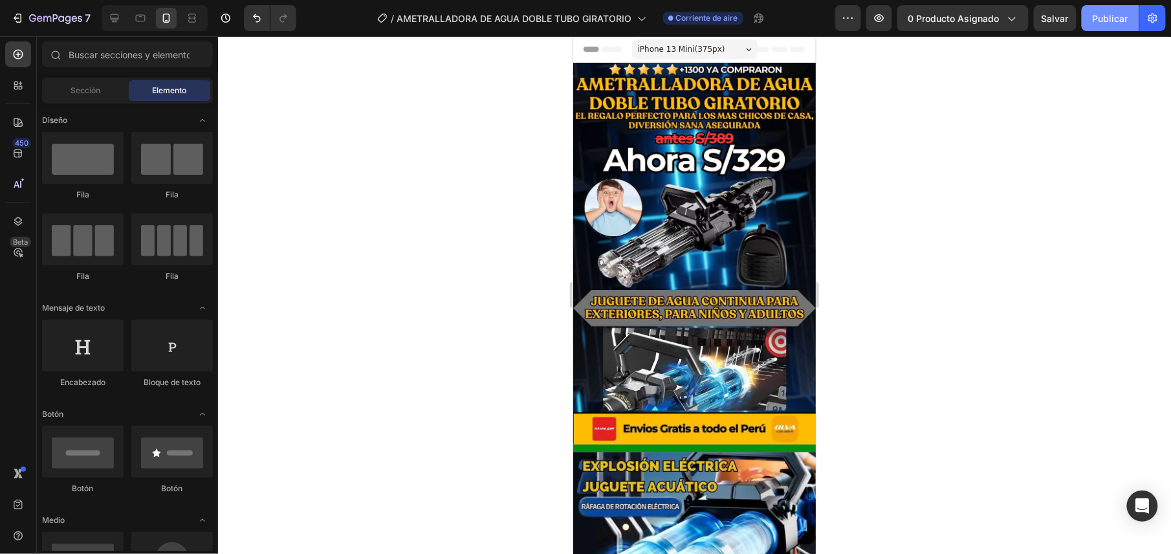
click at [1101, 21] on font "Publicar" at bounding box center [1111, 19] width 36 height 14
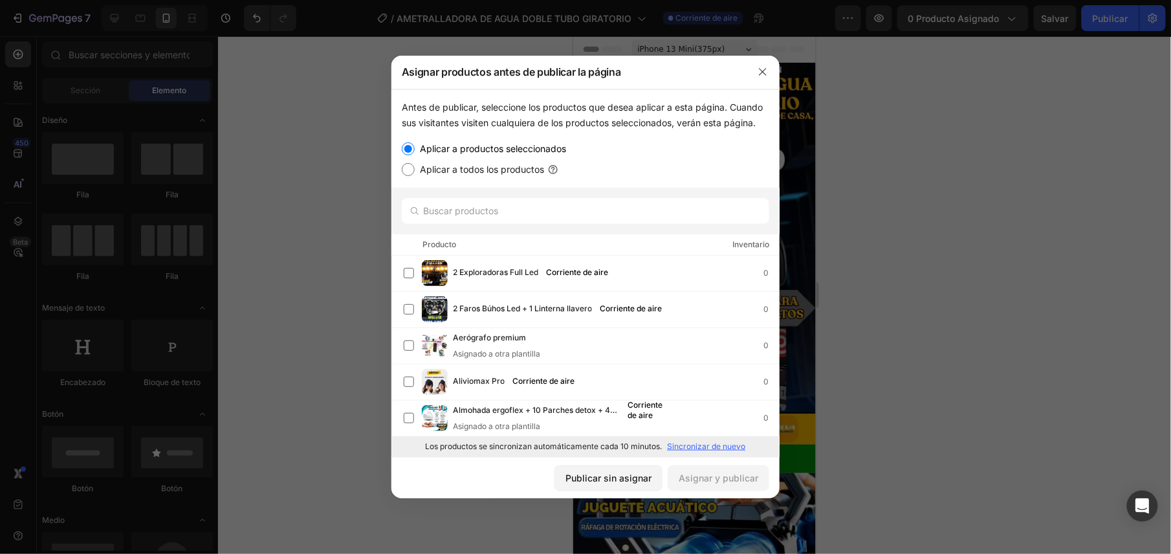
click at [668, 446] on p "Sincronizar de nuevo" at bounding box center [707, 447] width 78 height 12
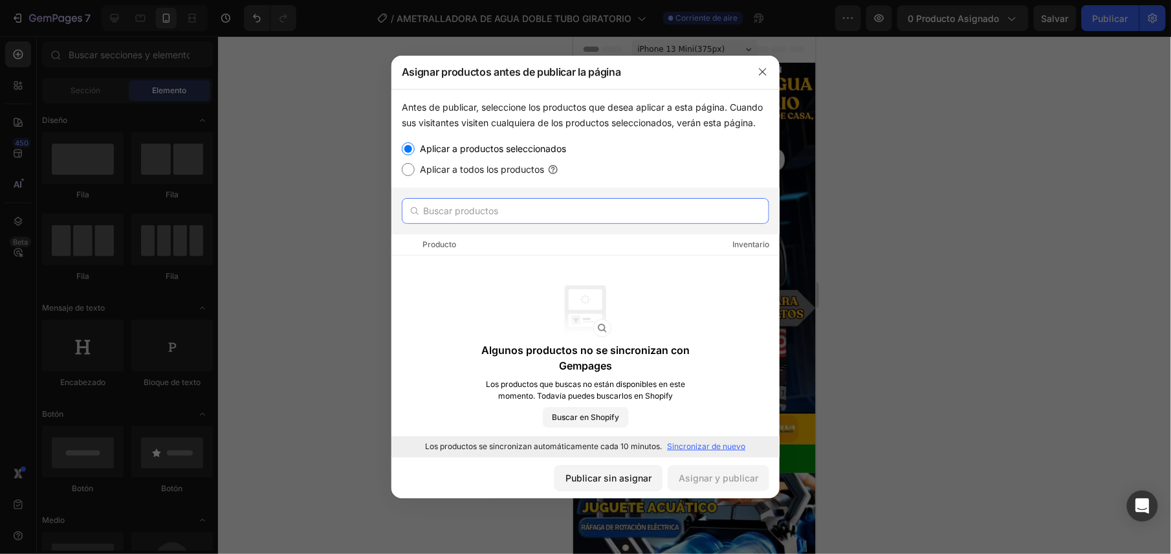
click at [536, 210] on input "text" at bounding box center [586, 211] width 368 height 26
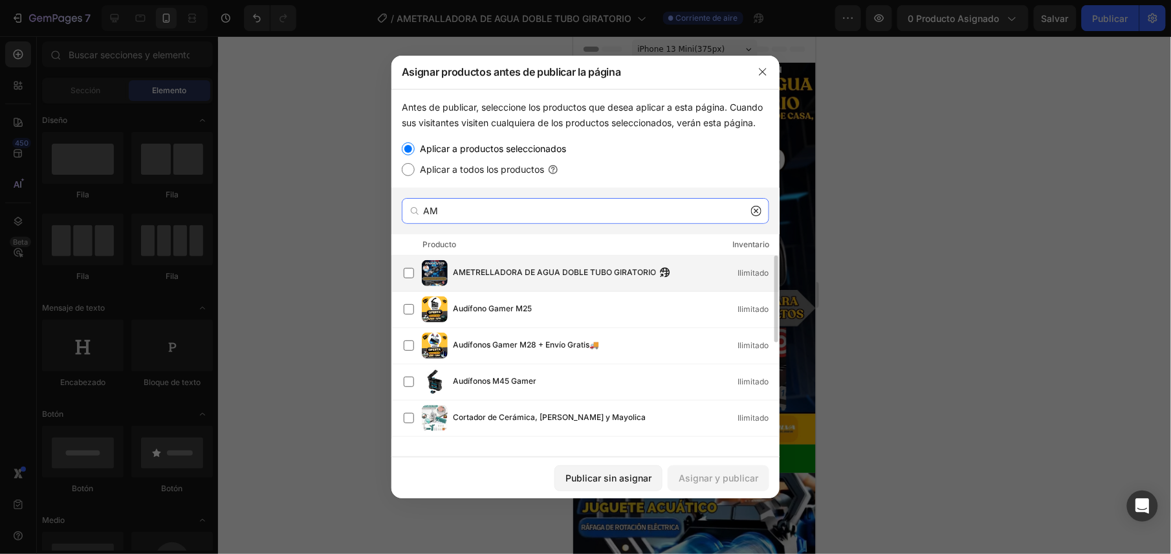
type input "AM"
click at [564, 280] on div "AMETRELLADORA DE AGUA DOBLE TUBO GIRATORIO Ilimitado" at bounding box center [591, 273] width 375 height 26
click at [739, 487] on button "Asignar y publicar" at bounding box center [719, 478] width 102 height 26
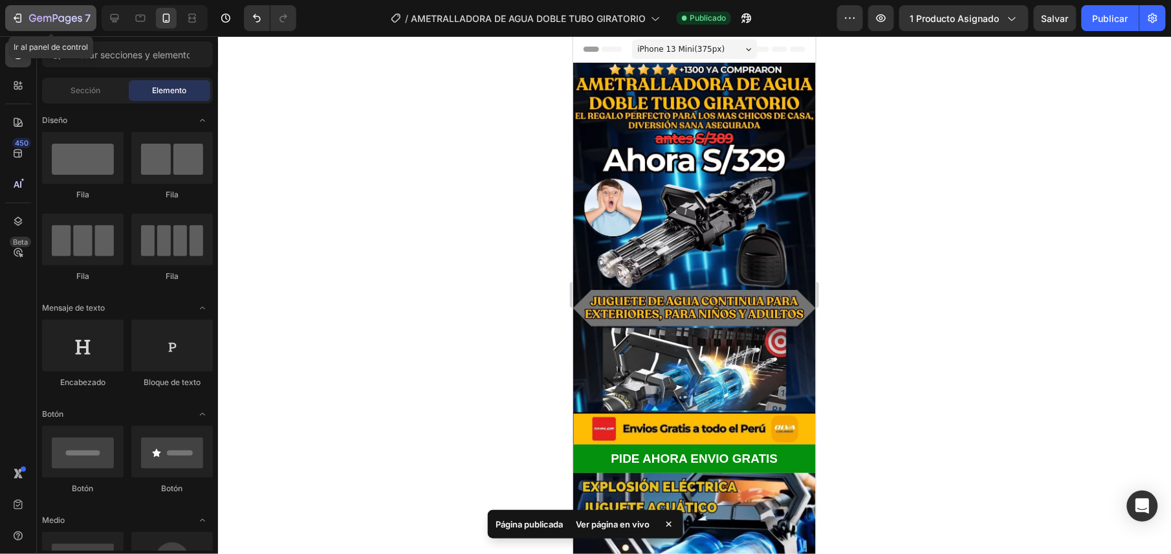
click at [81, 17] on icon "button" at bounding box center [55, 19] width 53 height 11
